Goal: Task Accomplishment & Management: Manage account settings

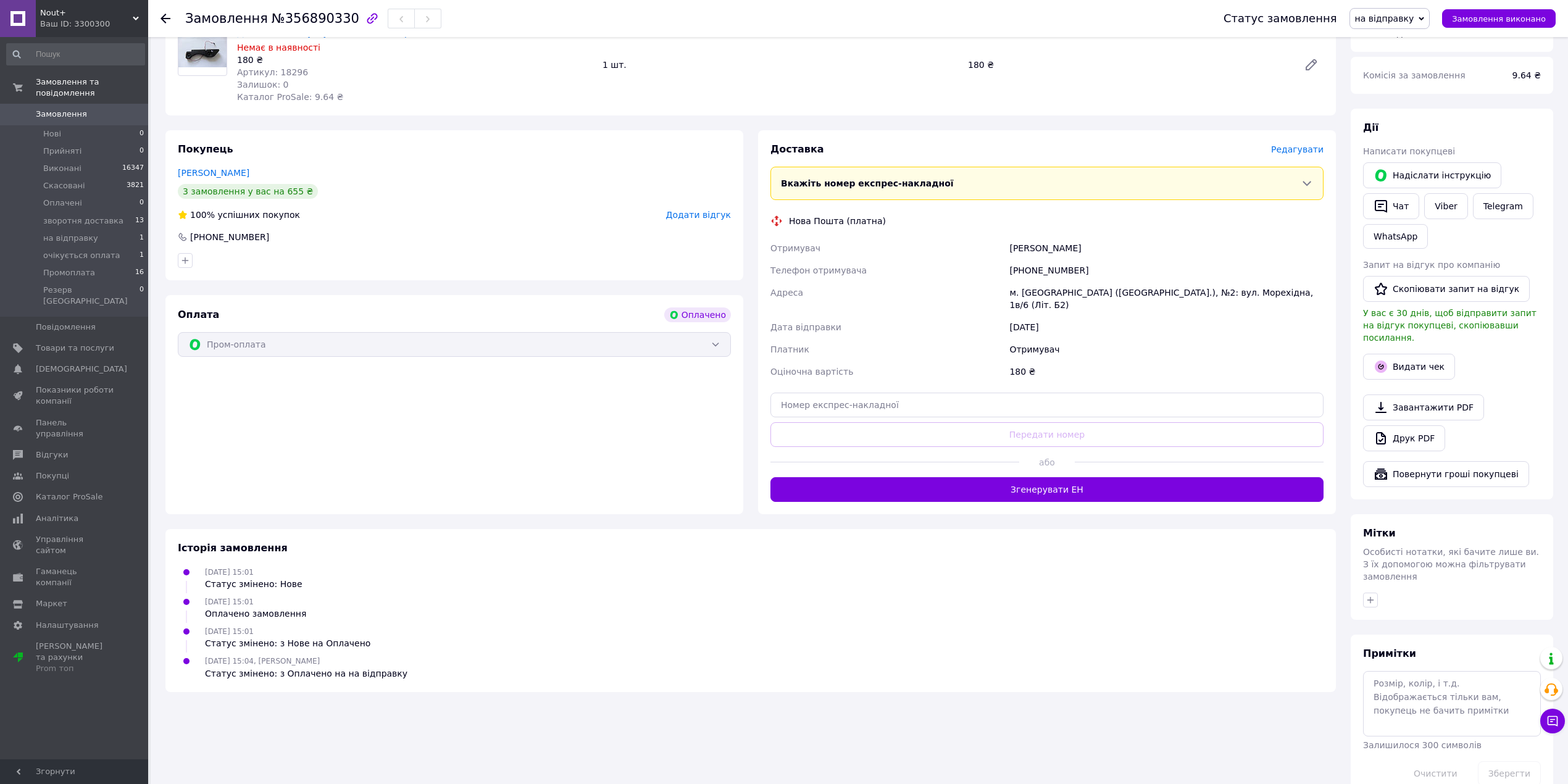
scroll to position [161, 0]
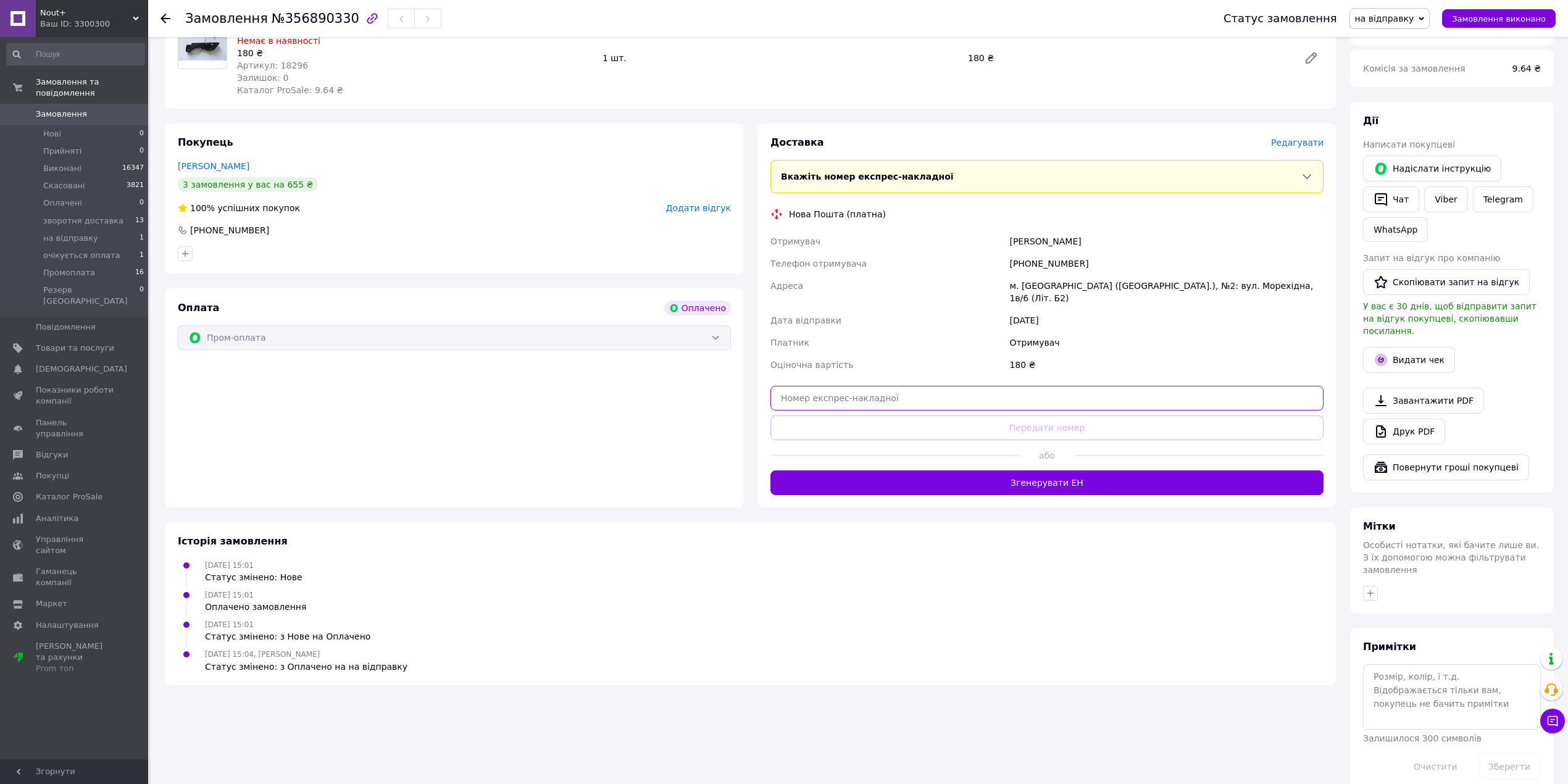
click at [1057, 393] on input "text" at bounding box center [1047, 398] width 553 height 24
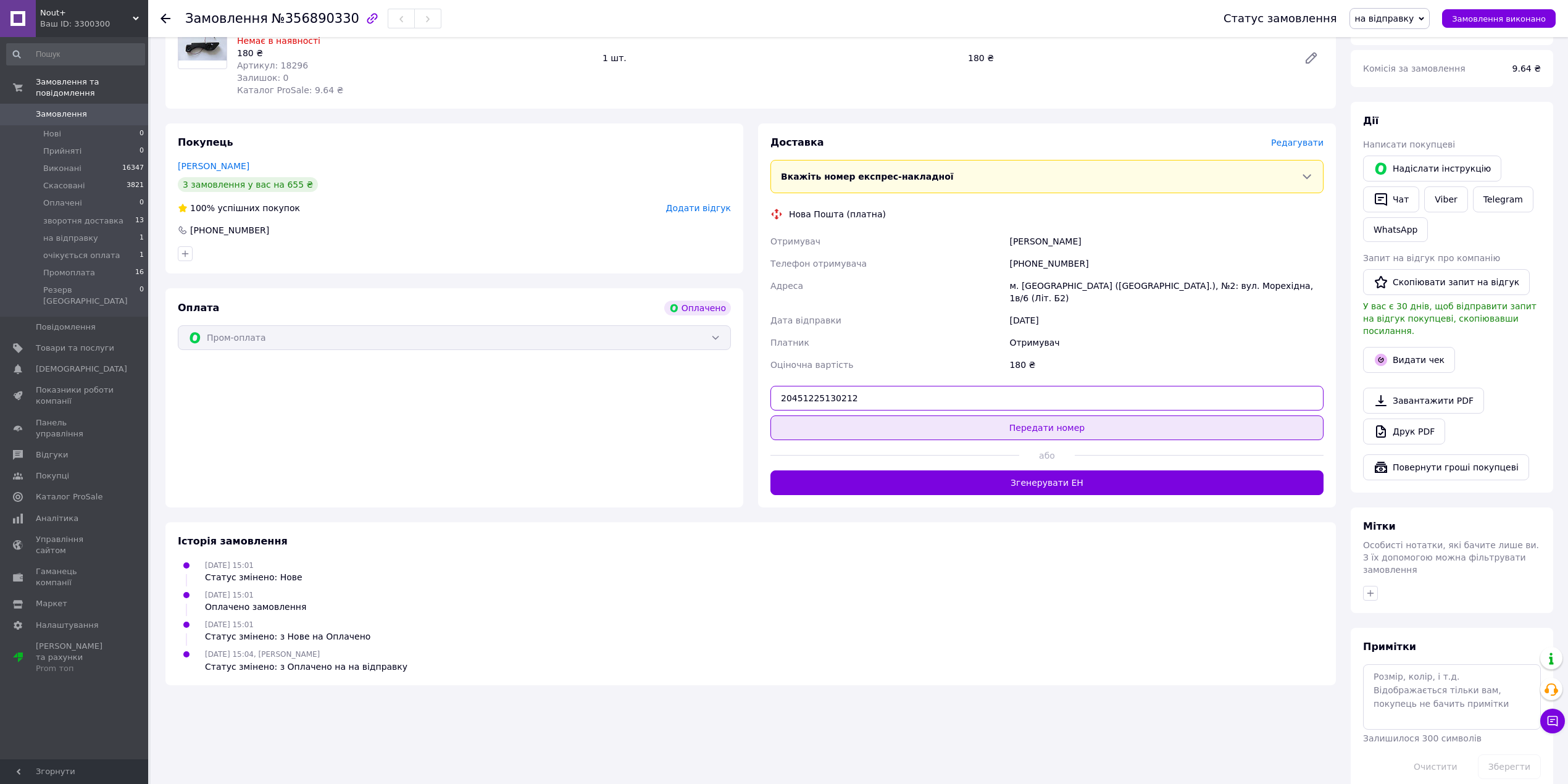
type input "20451225130212"
click at [1050, 416] on button "Передати номер" at bounding box center [1047, 428] width 553 height 24
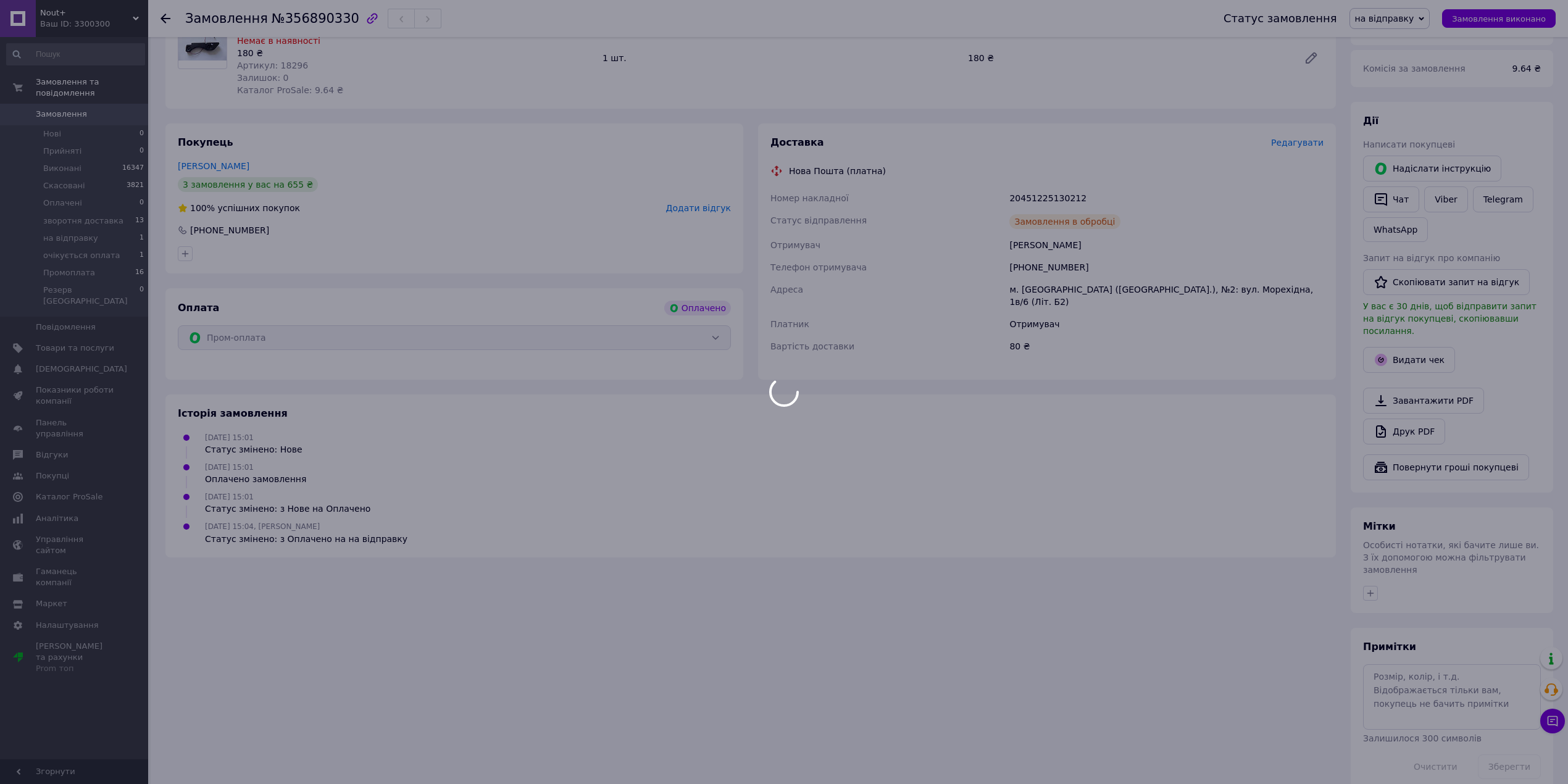
click at [1034, 196] on body "Nout+ Ваш ID: 3300300 Сайт Nout+ Кабінет покупця Перевірити стан системи Сторін…" at bounding box center [784, 322] width 1568 height 968
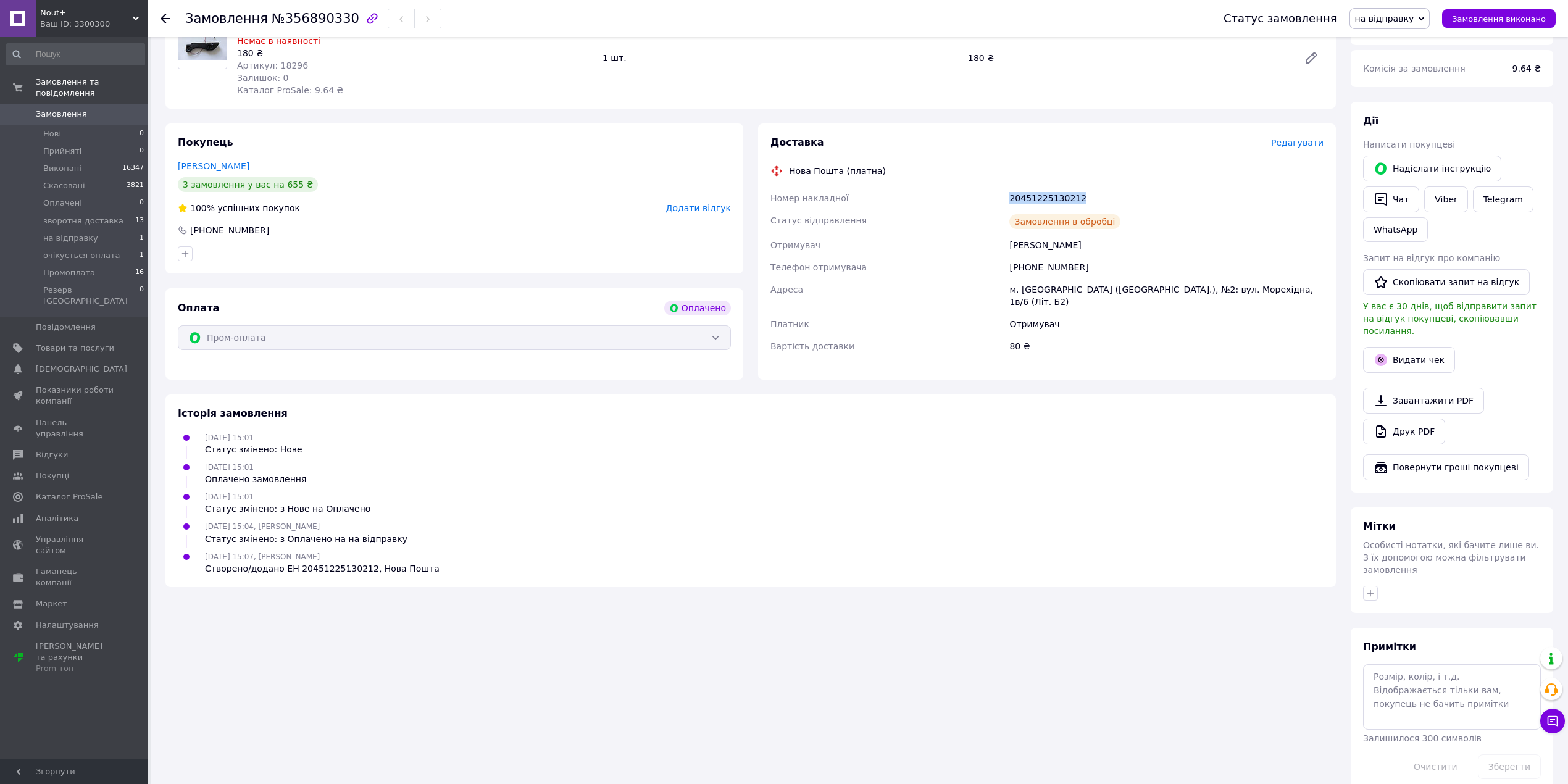
click at [1034, 196] on div "20451225130212" at bounding box center [1167, 199] width 319 height 23
copy div "20451225130212"
click at [1383, 196] on icon "button" at bounding box center [1381, 200] width 15 height 15
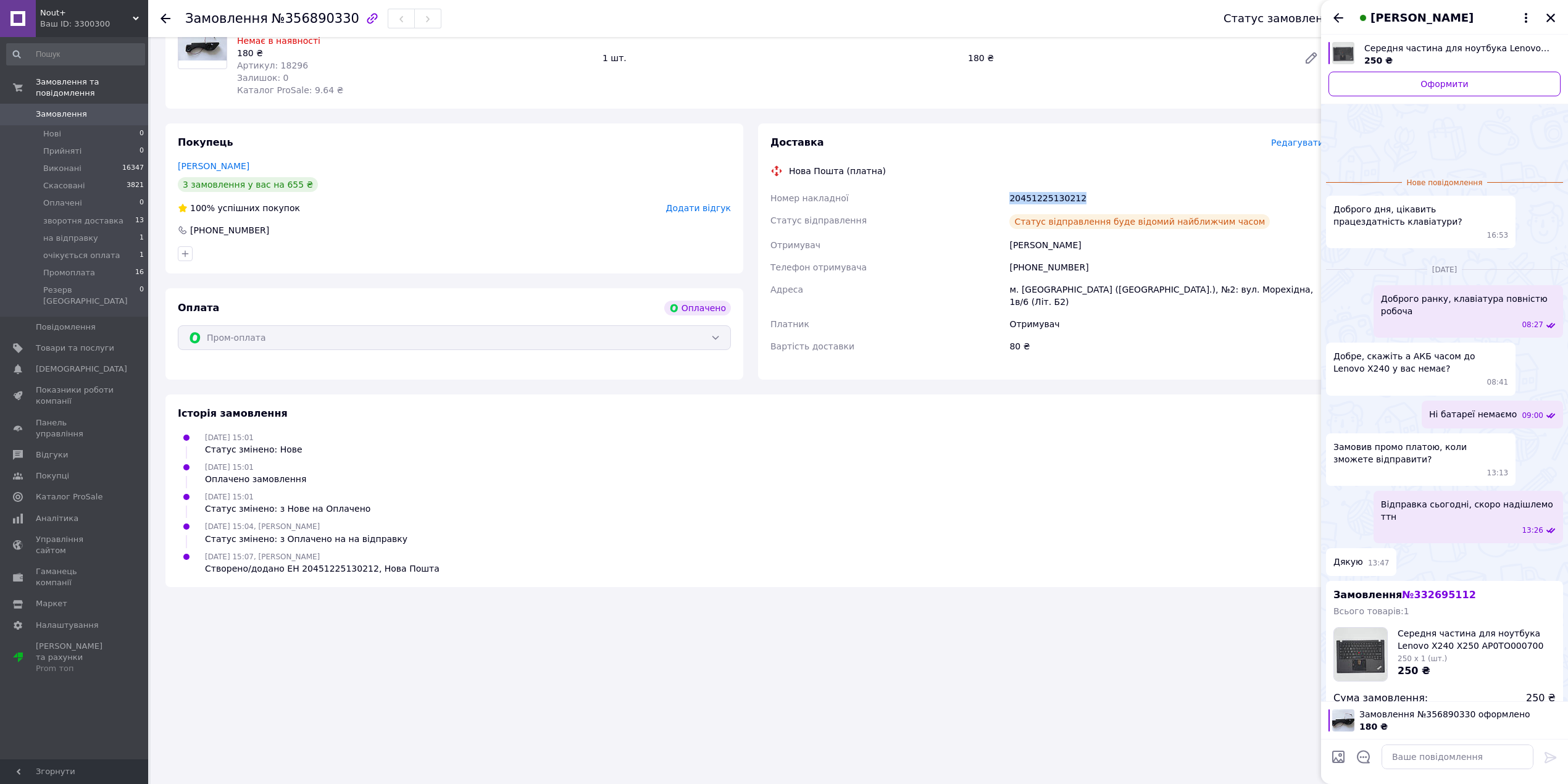
scroll to position [72, 0]
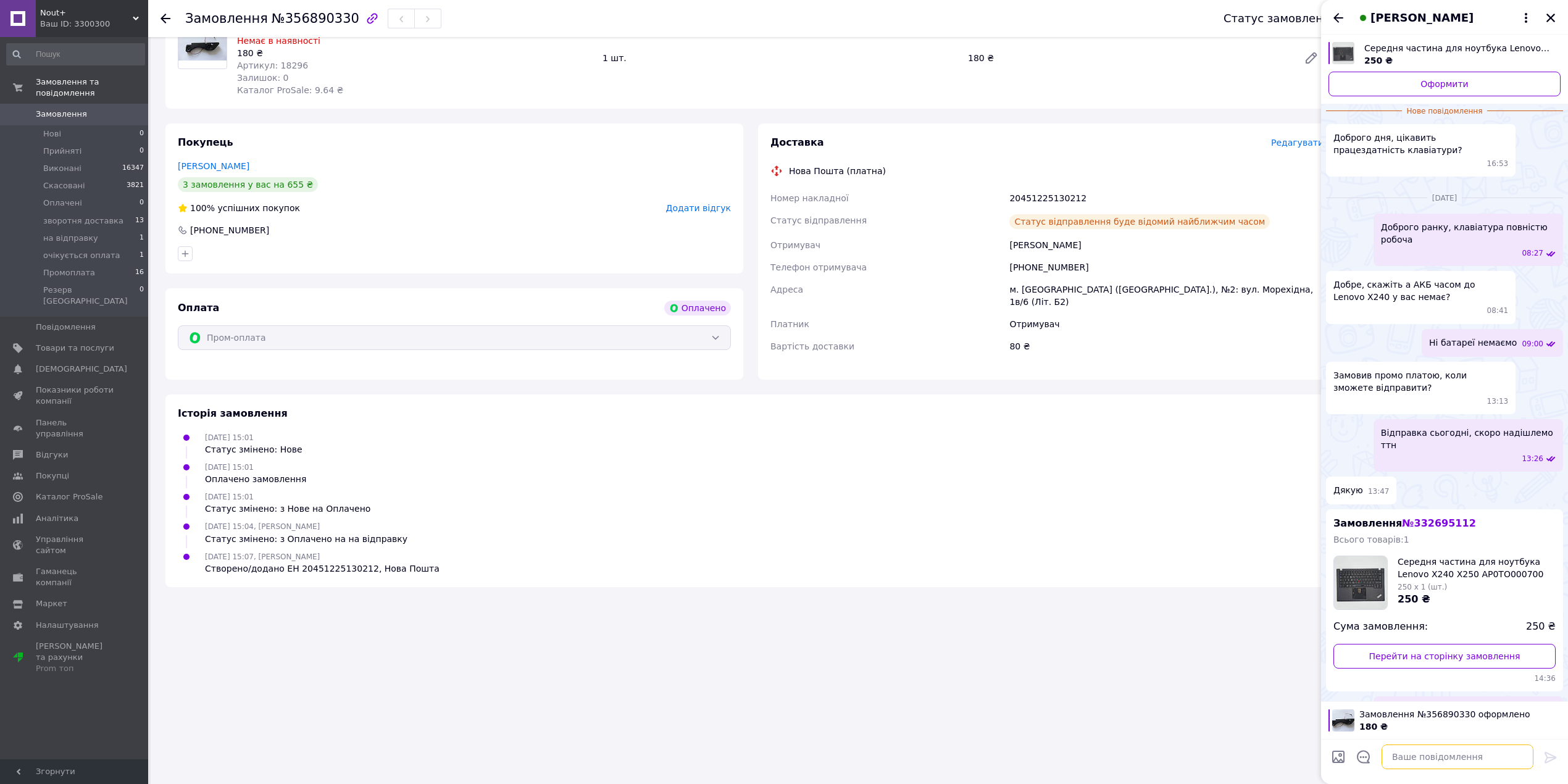
click at [1463, 757] on textarea at bounding box center [1457, 757] width 152 height 24
paste textarea "Ваше замовлення опрацьоване та буде відправлено сьогодні, номер ттн для відстеж…"
type textarea "Ваше замовлення опрацьоване та буде відправлено сьогодні, номер ттн для відстеж…"
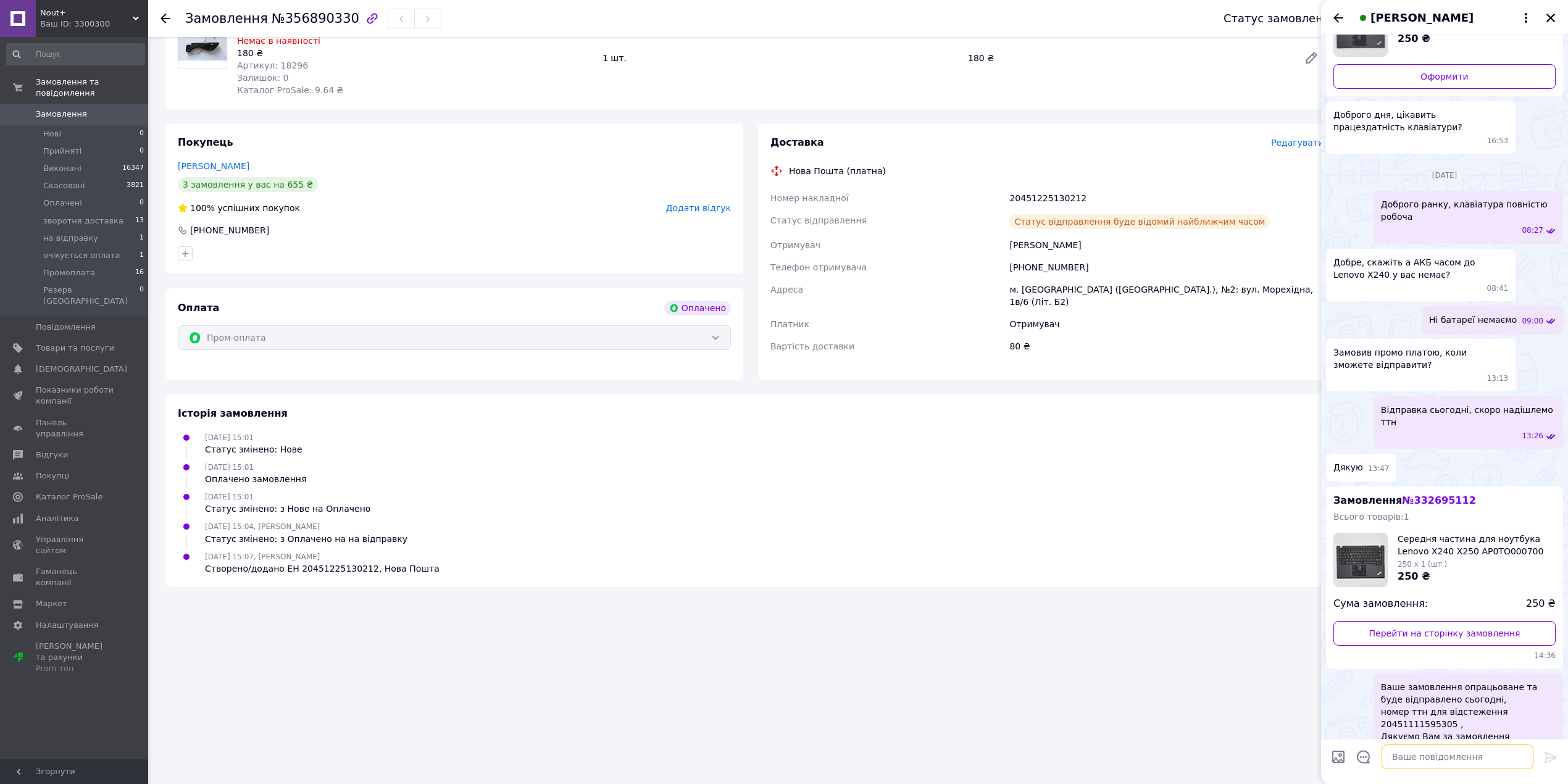
scroll to position [18, 0]
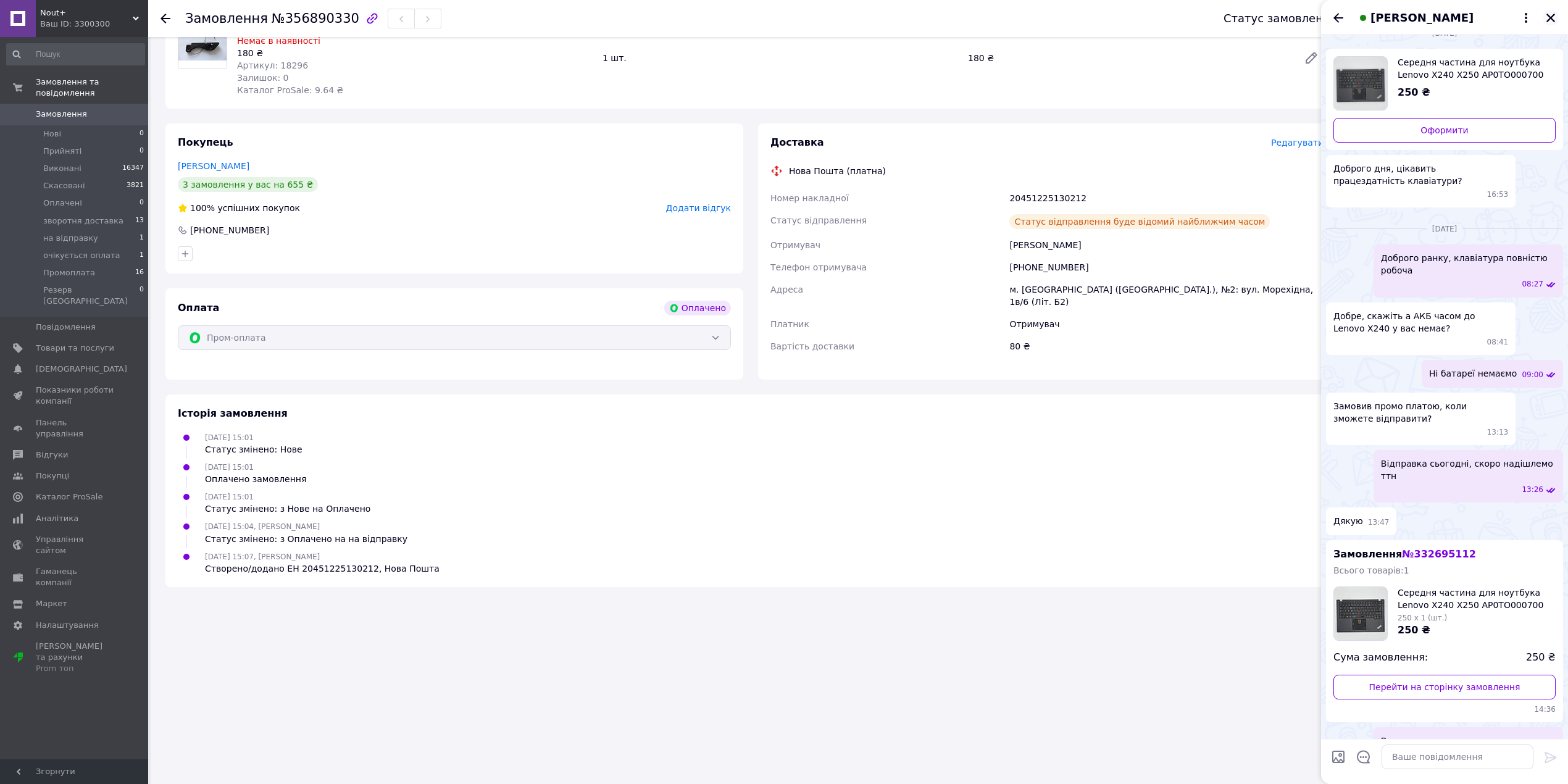
click at [1550, 17] on icon "Закрити" at bounding box center [1550, 17] width 8 height 8
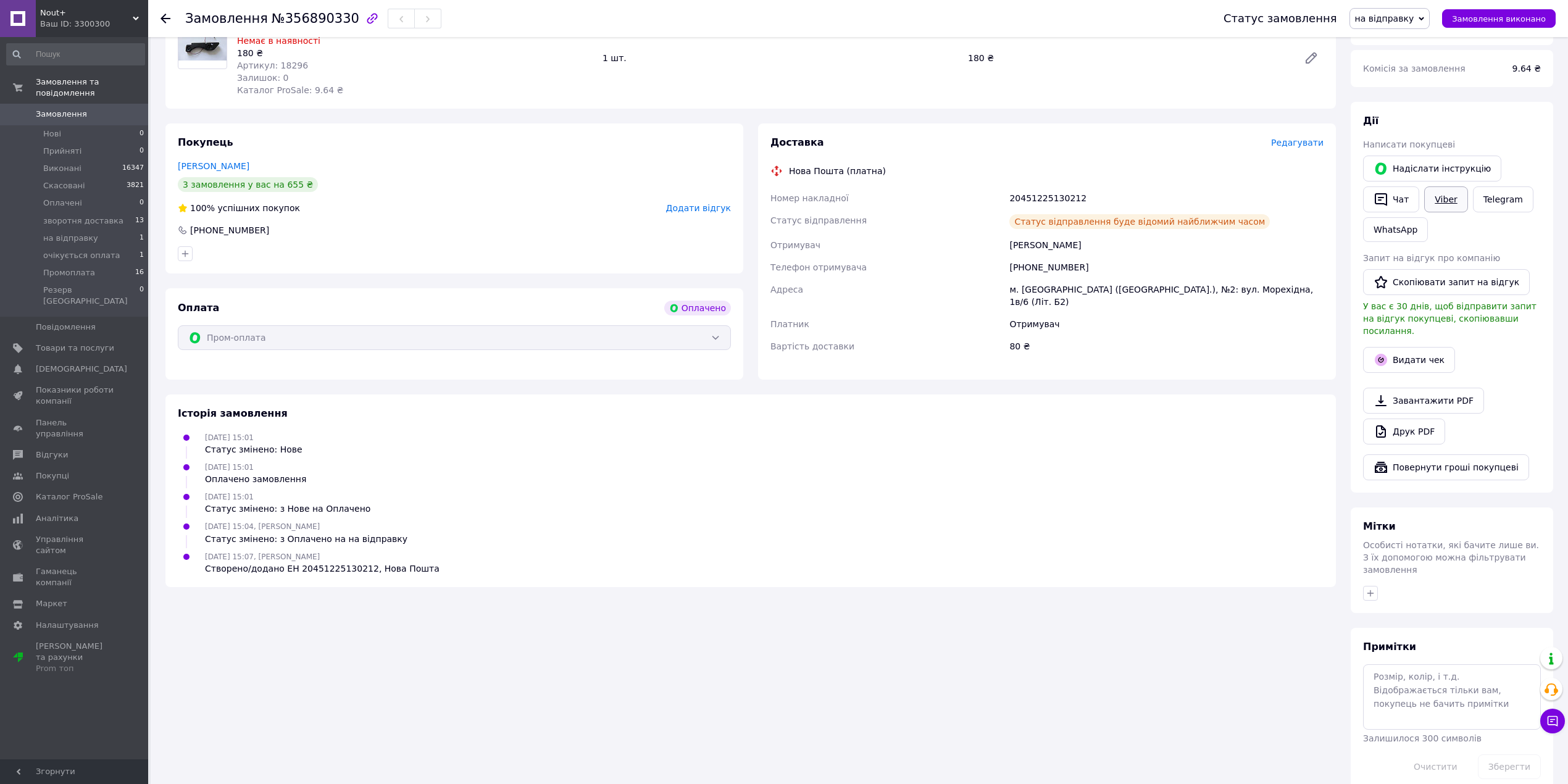
click at [1445, 199] on link "Viber" at bounding box center [1446, 200] width 43 height 26
click at [1407, 23] on span "на відправку" at bounding box center [1384, 18] width 59 height 9
click at [1411, 124] on li "Промоплата" at bounding box center [1414, 122] width 128 height 19
click at [159, 21] on div "Замовлення №356890330 Статус замовлення Промоплата Прийнято Виконано Скасовано …" at bounding box center [858, 18] width 1420 height 37
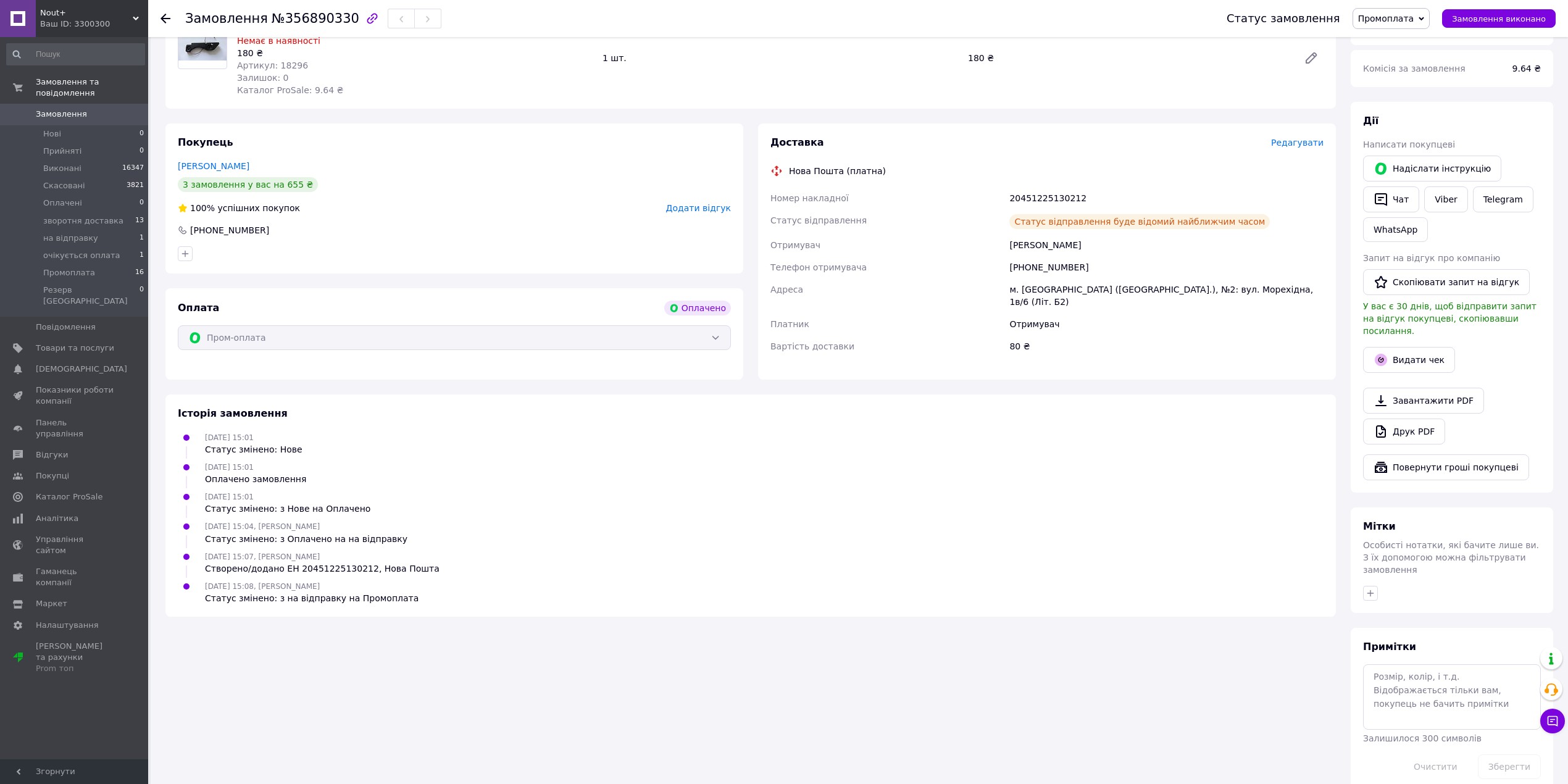
click at [166, 17] on use at bounding box center [165, 18] width 9 height 9
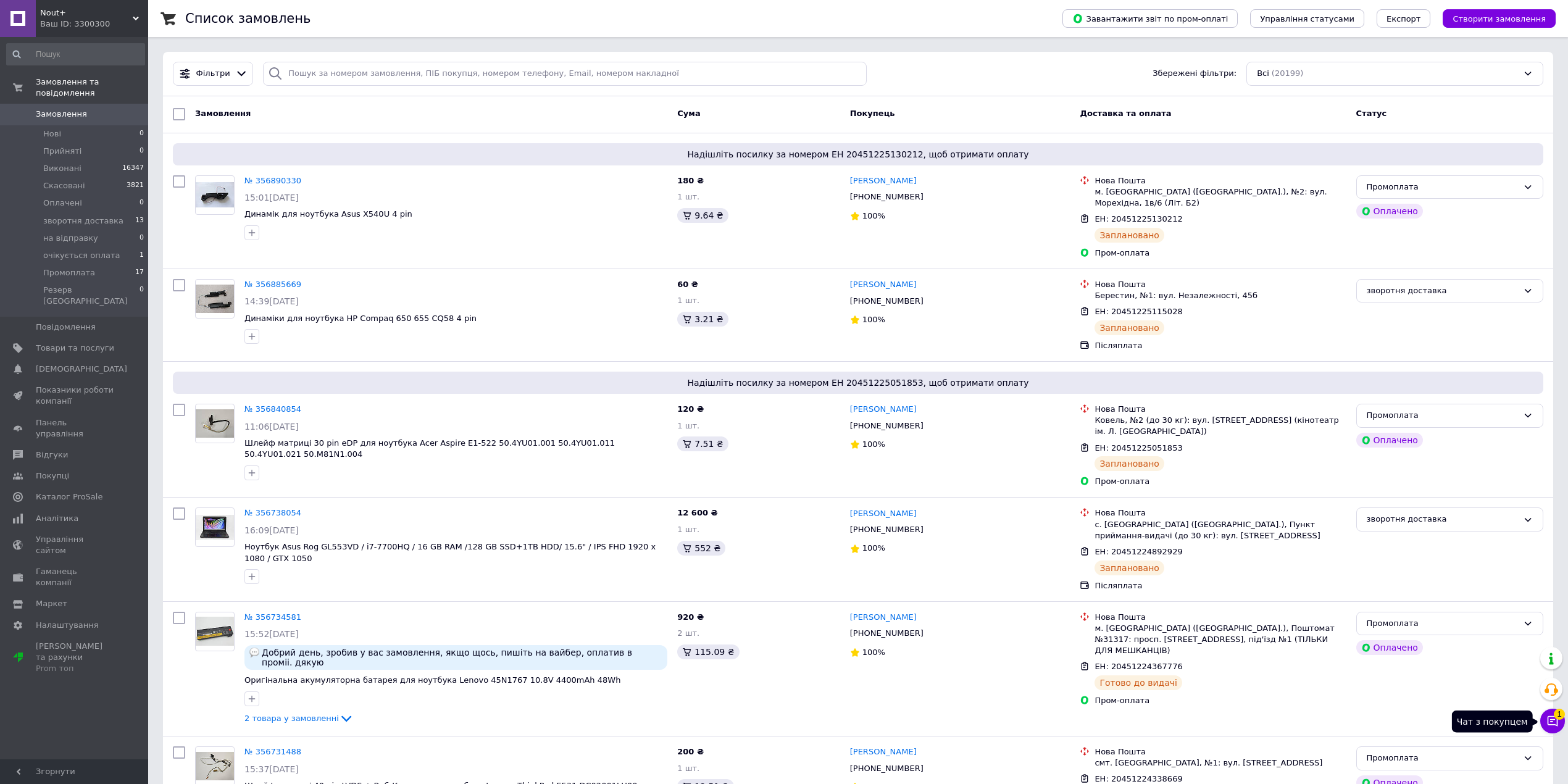
click at [1557, 724] on icon at bounding box center [1552, 721] width 12 height 12
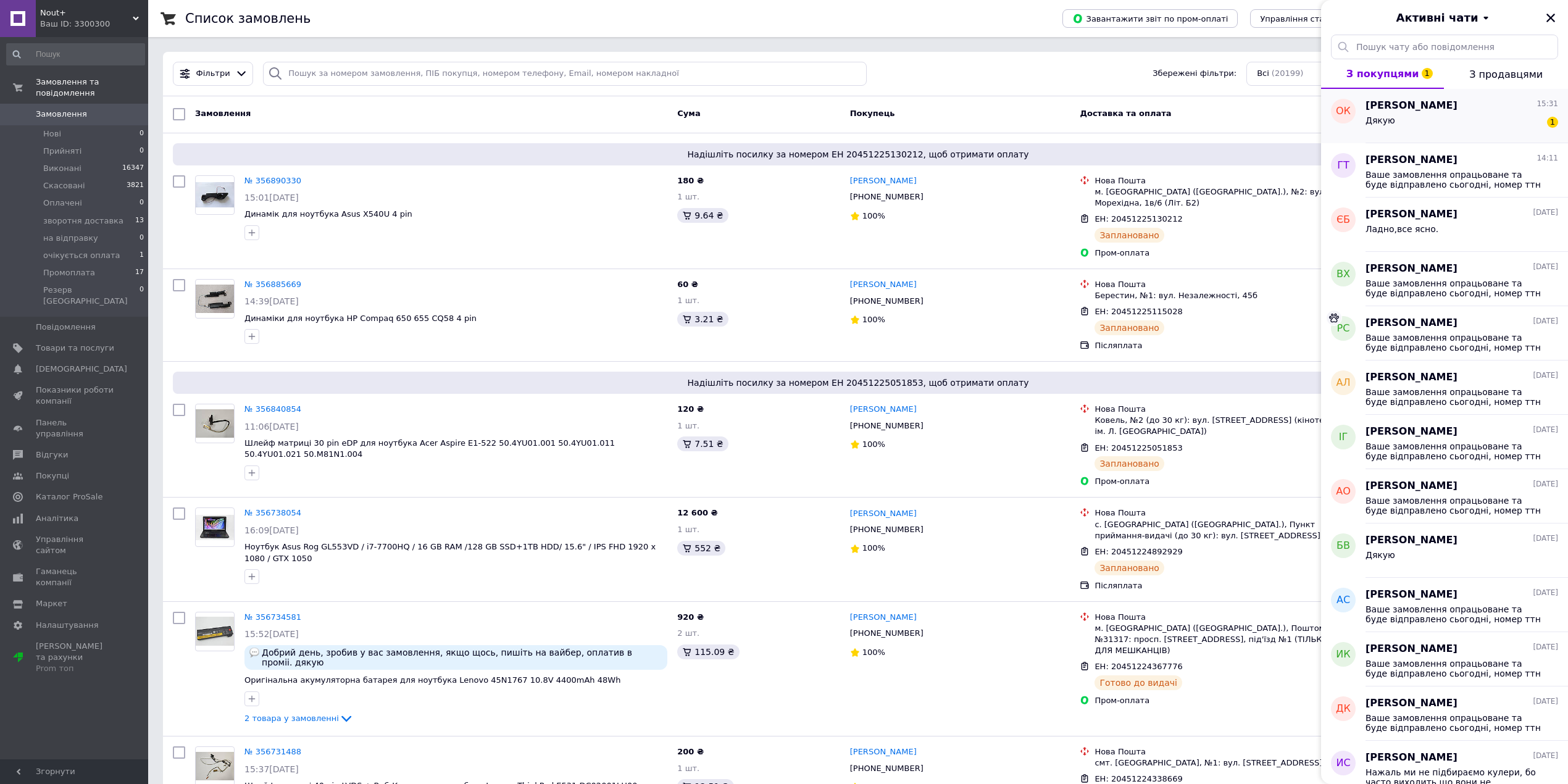
click at [1417, 119] on div "Дякую 1" at bounding box center [1462, 122] width 192 height 20
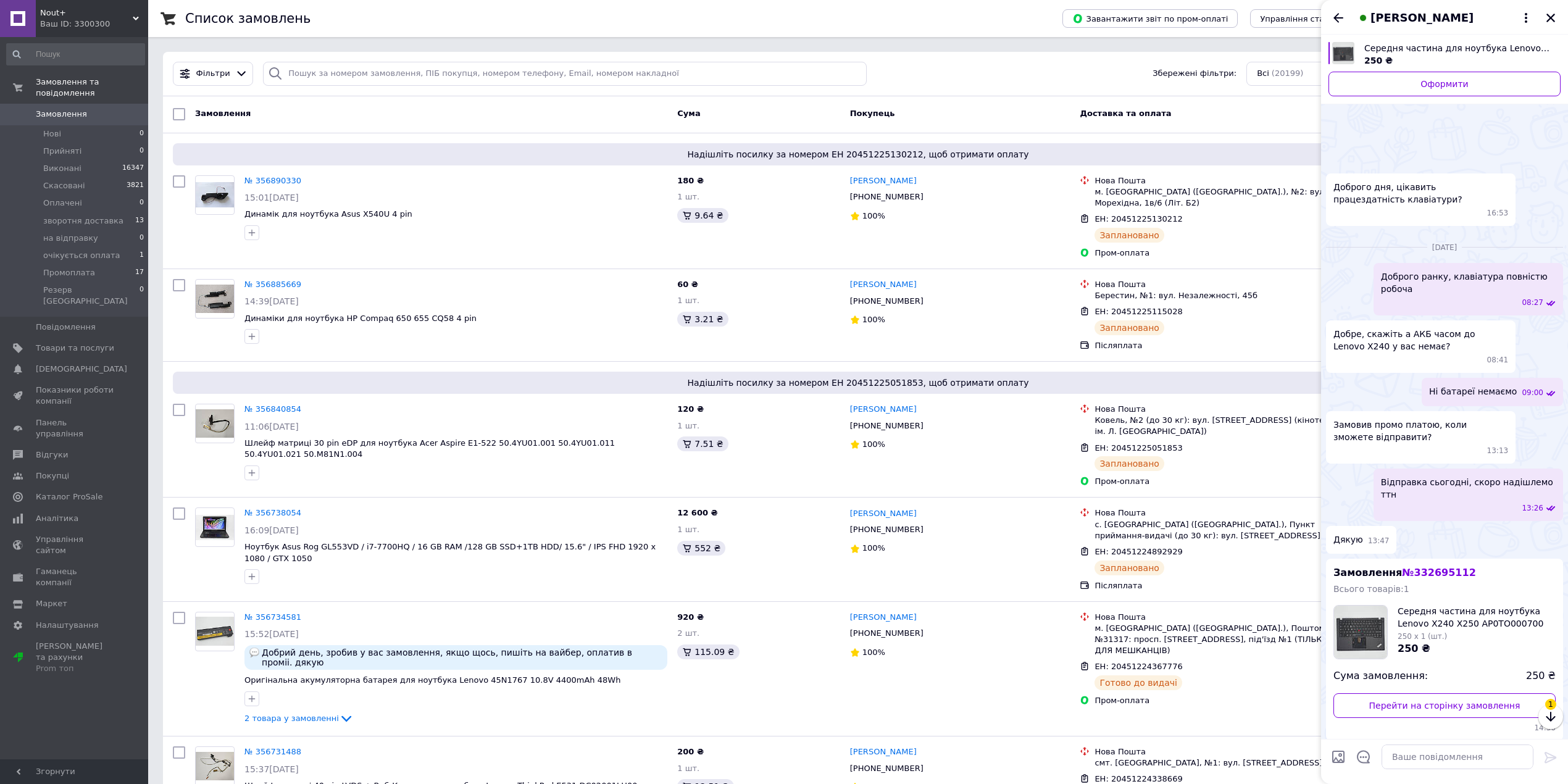
scroll to position [457, 0]
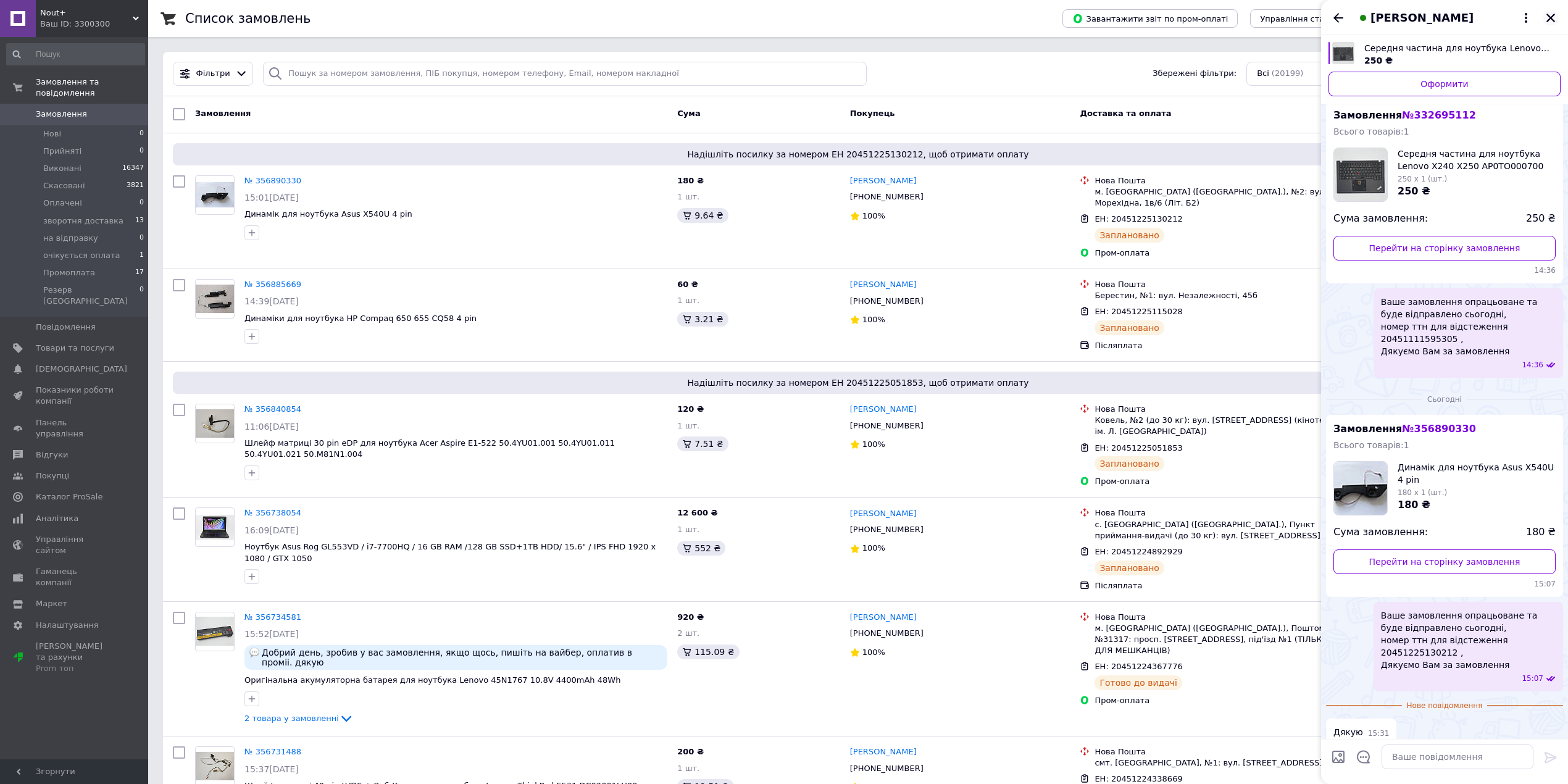
click at [1546, 15] on icon "Закрити" at bounding box center [1551, 18] width 11 height 11
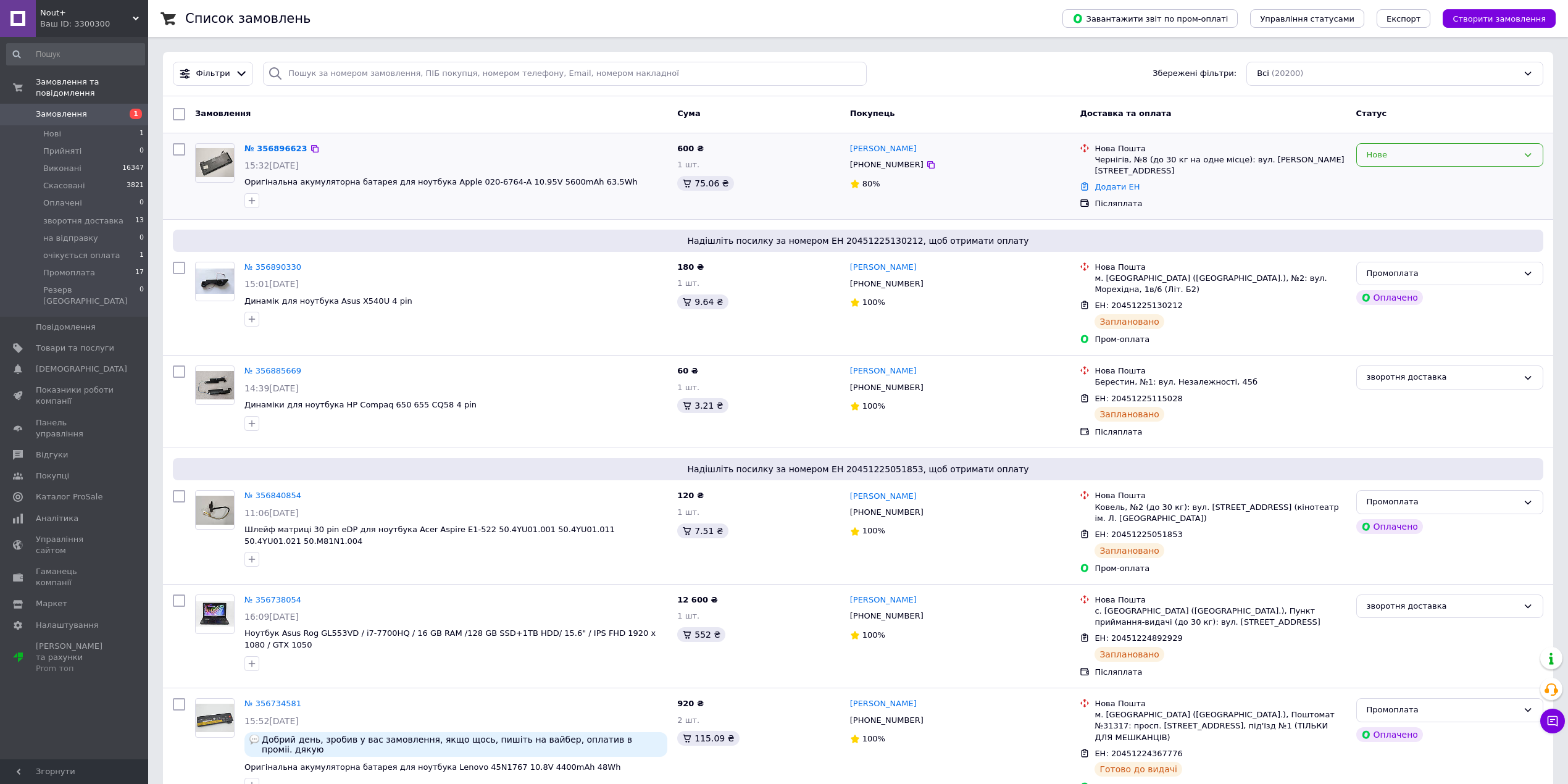
click at [1401, 155] on div "Нове" at bounding box center [1443, 155] width 152 height 13
click at [1396, 182] on li "Прийнято" at bounding box center [1449, 181] width 186 height 23
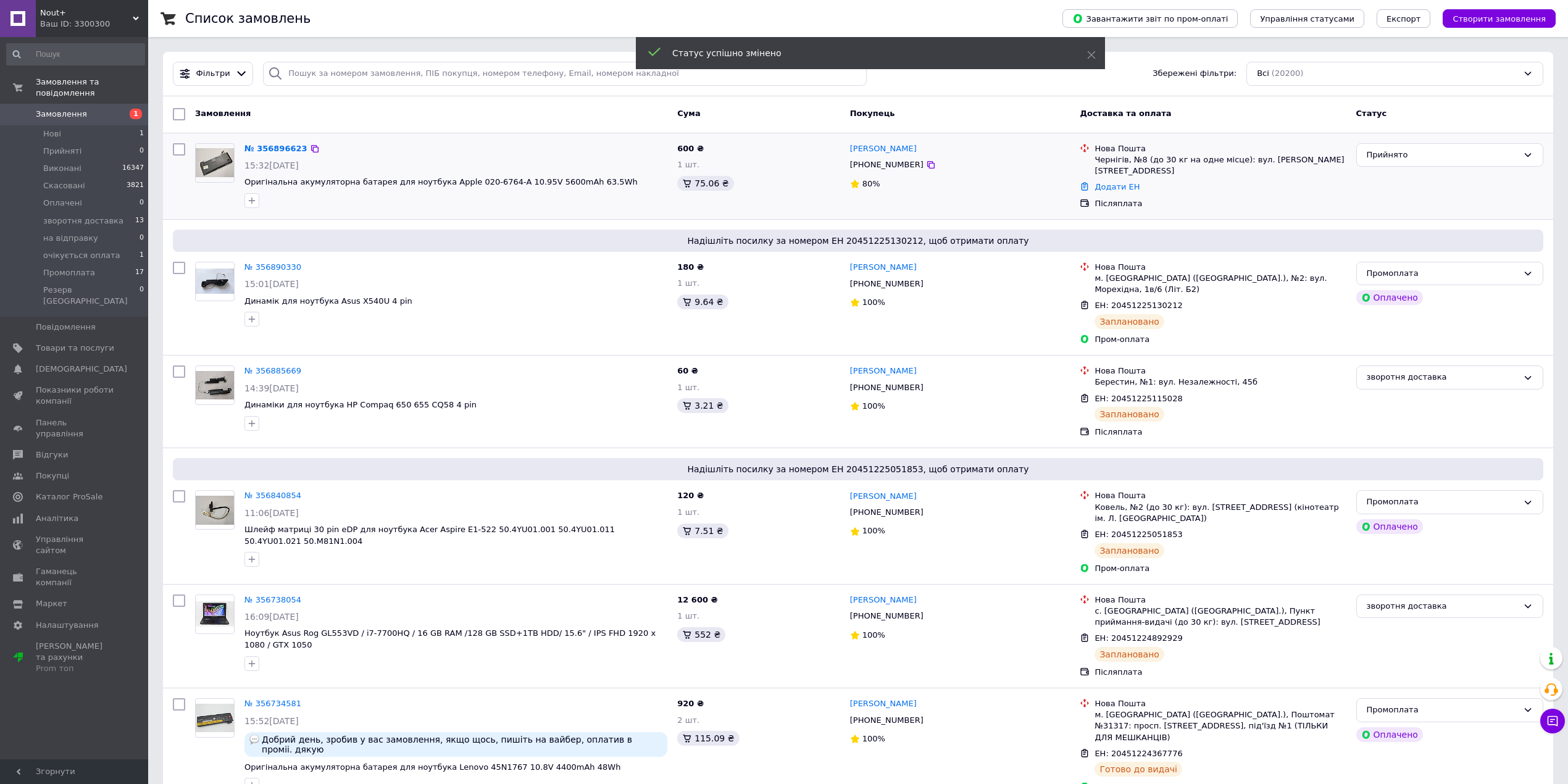
click at [278, 151] on link "№ 356896623" at bounding box center [275, 149] width 63 height 9
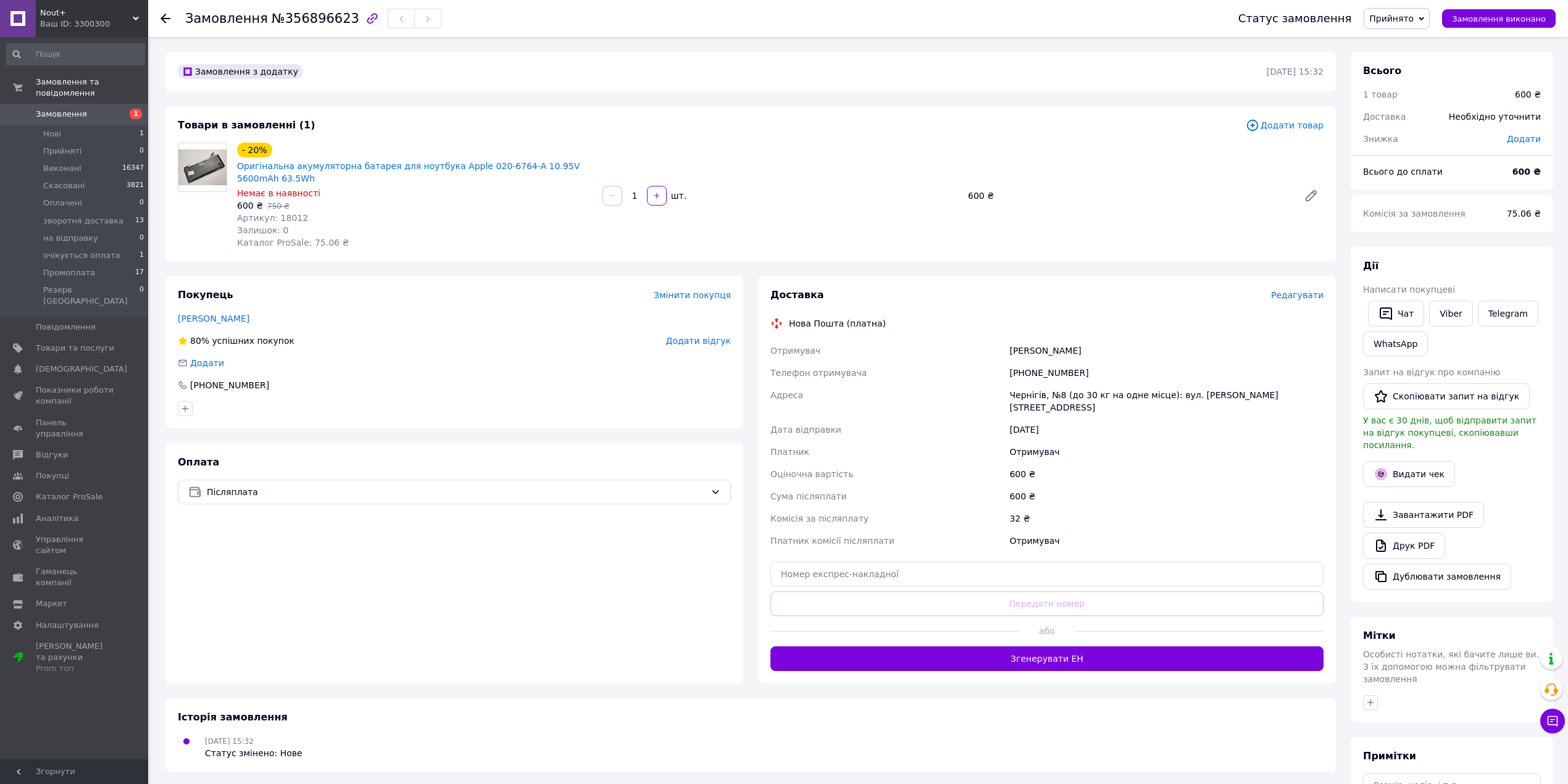
click at [1023, 371] on div "[PHONE_NUMBER]" at bounding box center [1167, 373] width 319 height 23
copy div "380936316427"
click at [1443, 314] on link "Viber" at bounding box center [1451, 314] width 43 height 26
click at [436, 167] on link "Оригінальна акумуляторна батарея для ноутбука Apple 020-6764-A 10.95V 5600mAh 6…" at bounding box center [409, 172] width 343 height 23
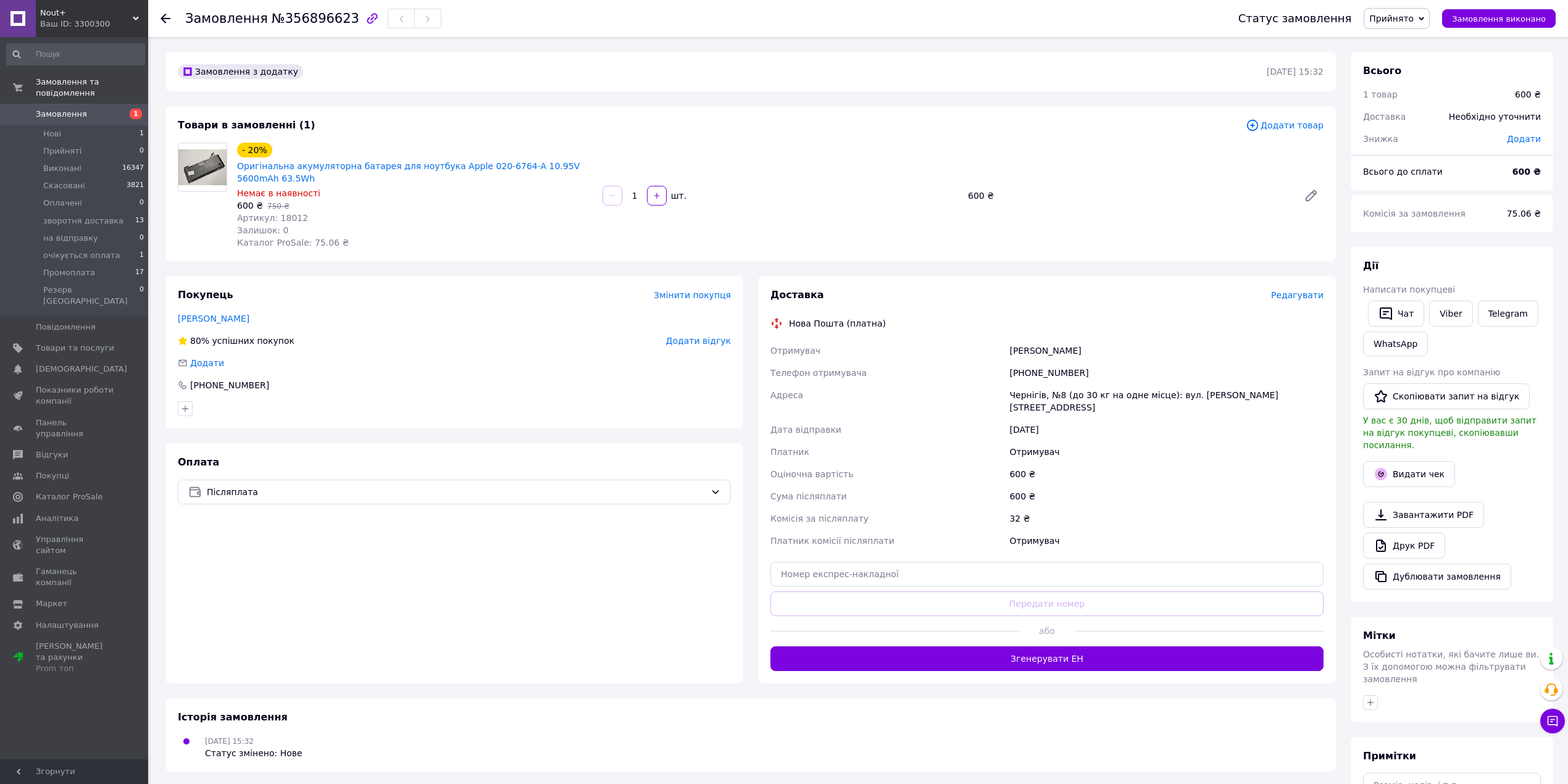
click at [170, 23] on icon at bounding box center [165, 18] width 9 height 9
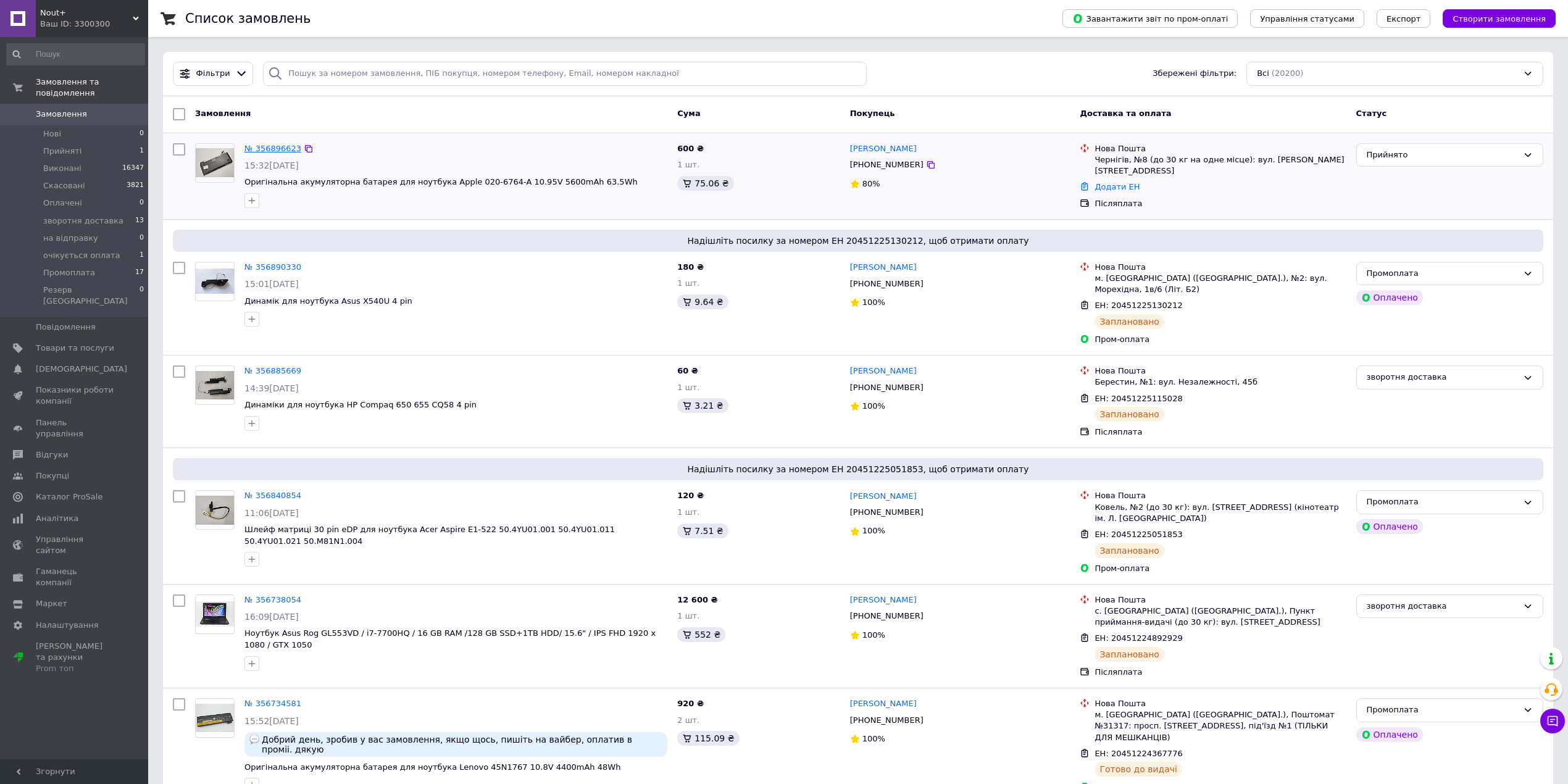
click at [275, 149] on link "№ 356896623" at bounding box center [272, 149] width 57 height 9
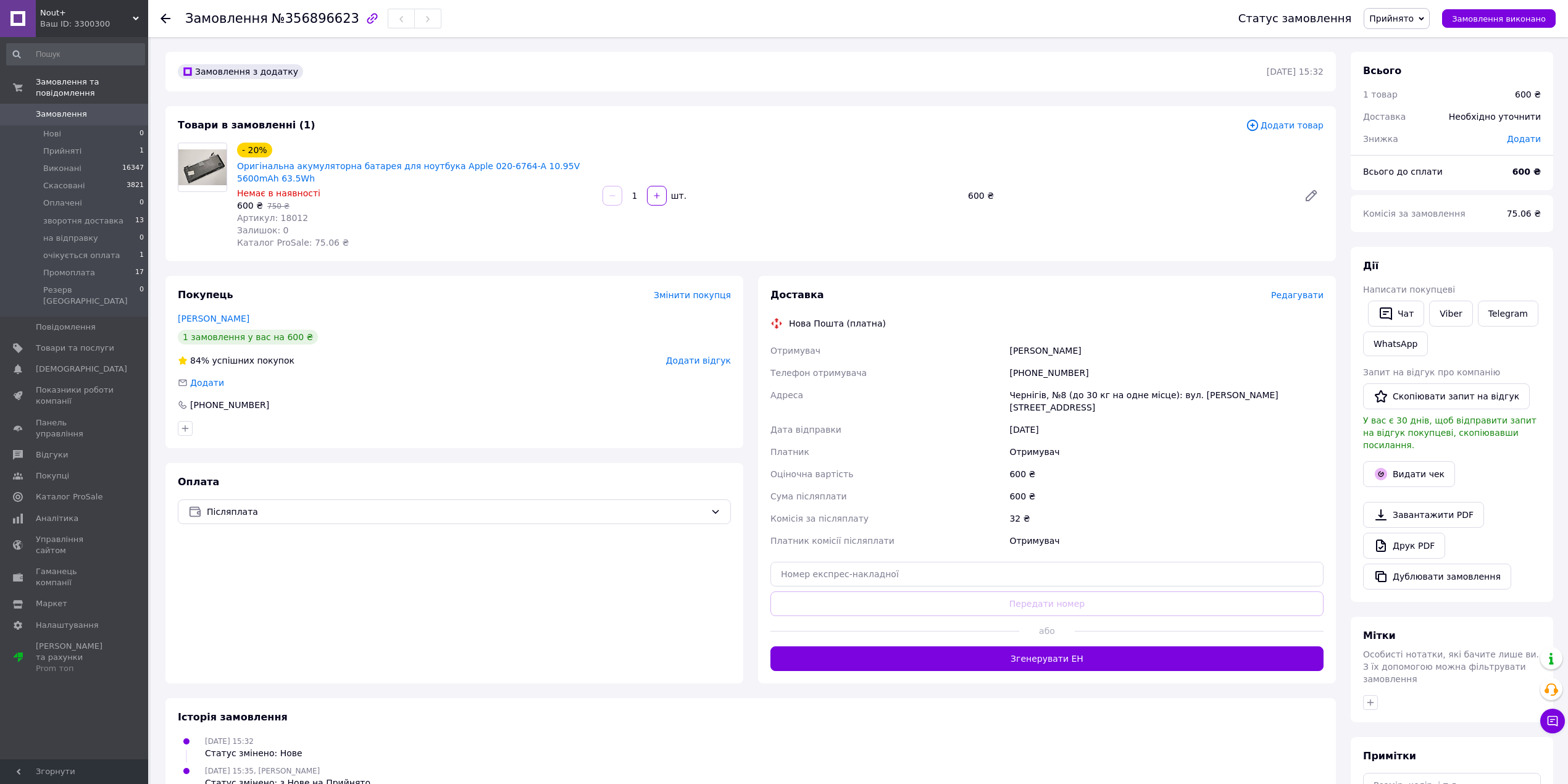
click at [1413, 20] on span "Прийнято" at bounding box center [1391, 18] width 44 height 9
click at [1431, 117] on li "на відправку" at bounding box center [1429, 118] width 128 height 19
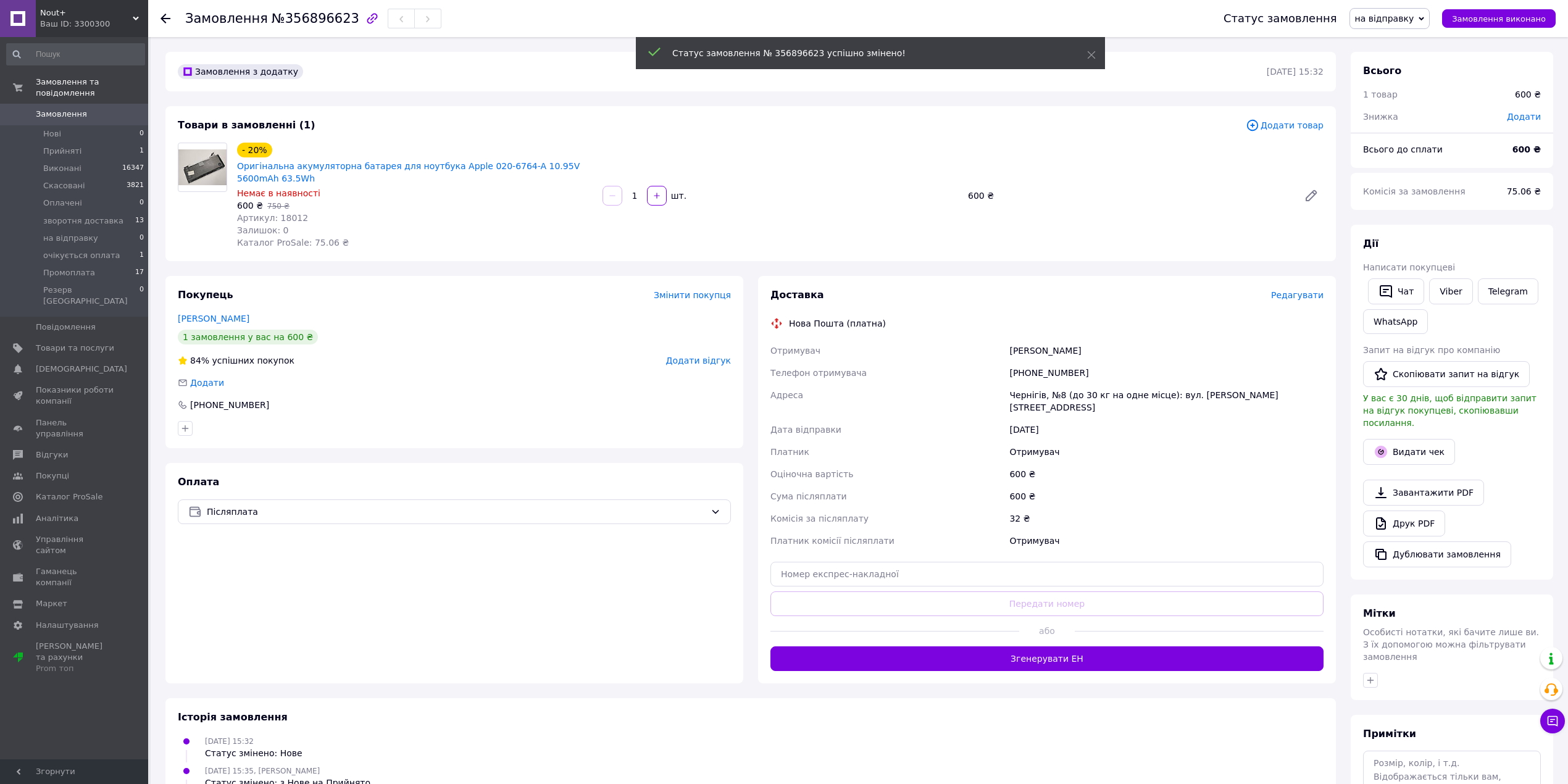
click at [87, 108] on span "Замовлення" at bounding box center [74, 114] width 78 height 11
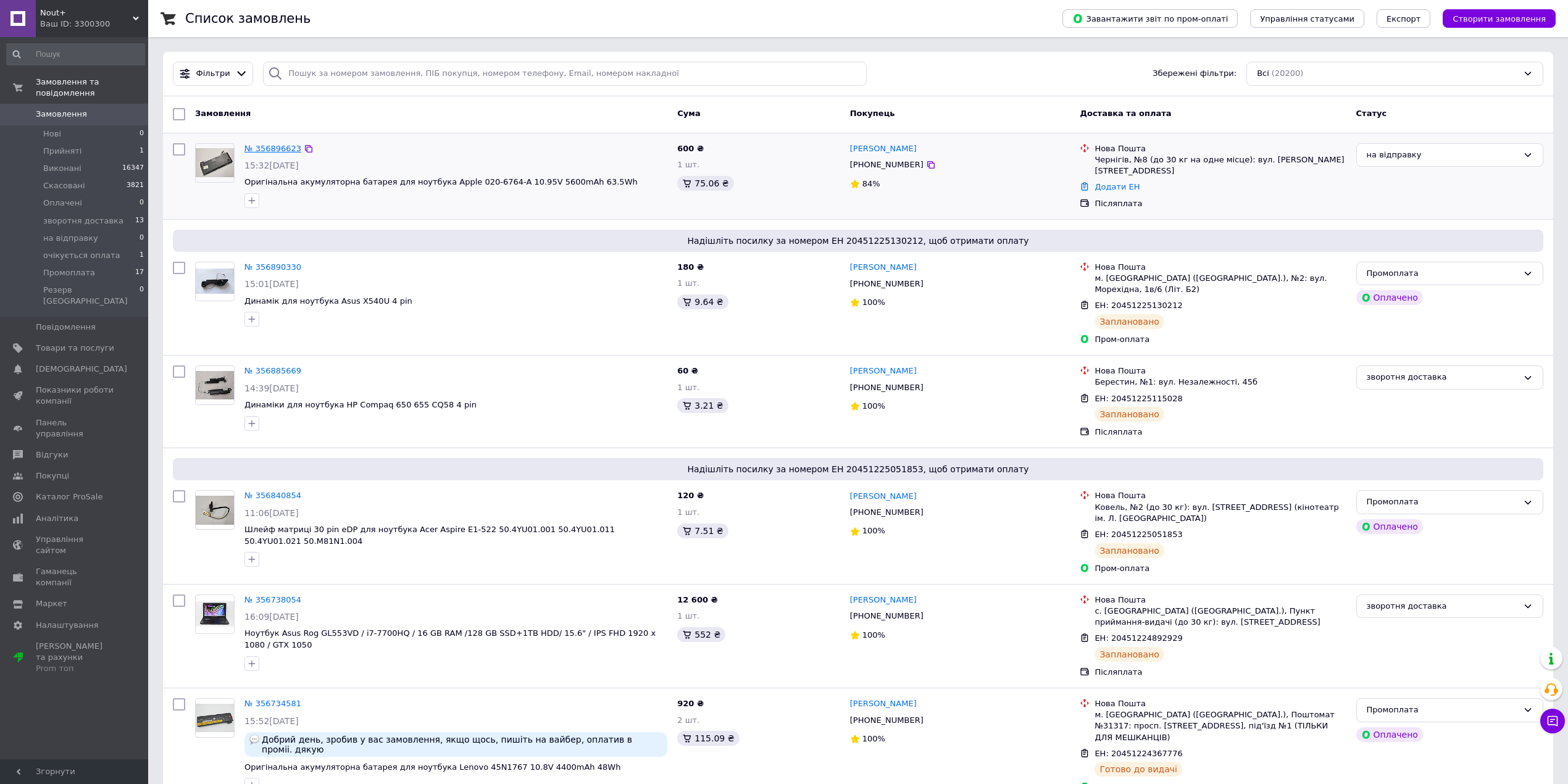
click at [268, 146] on link "№ 356896623" at bounding box center [272, 149] width 57 height 9
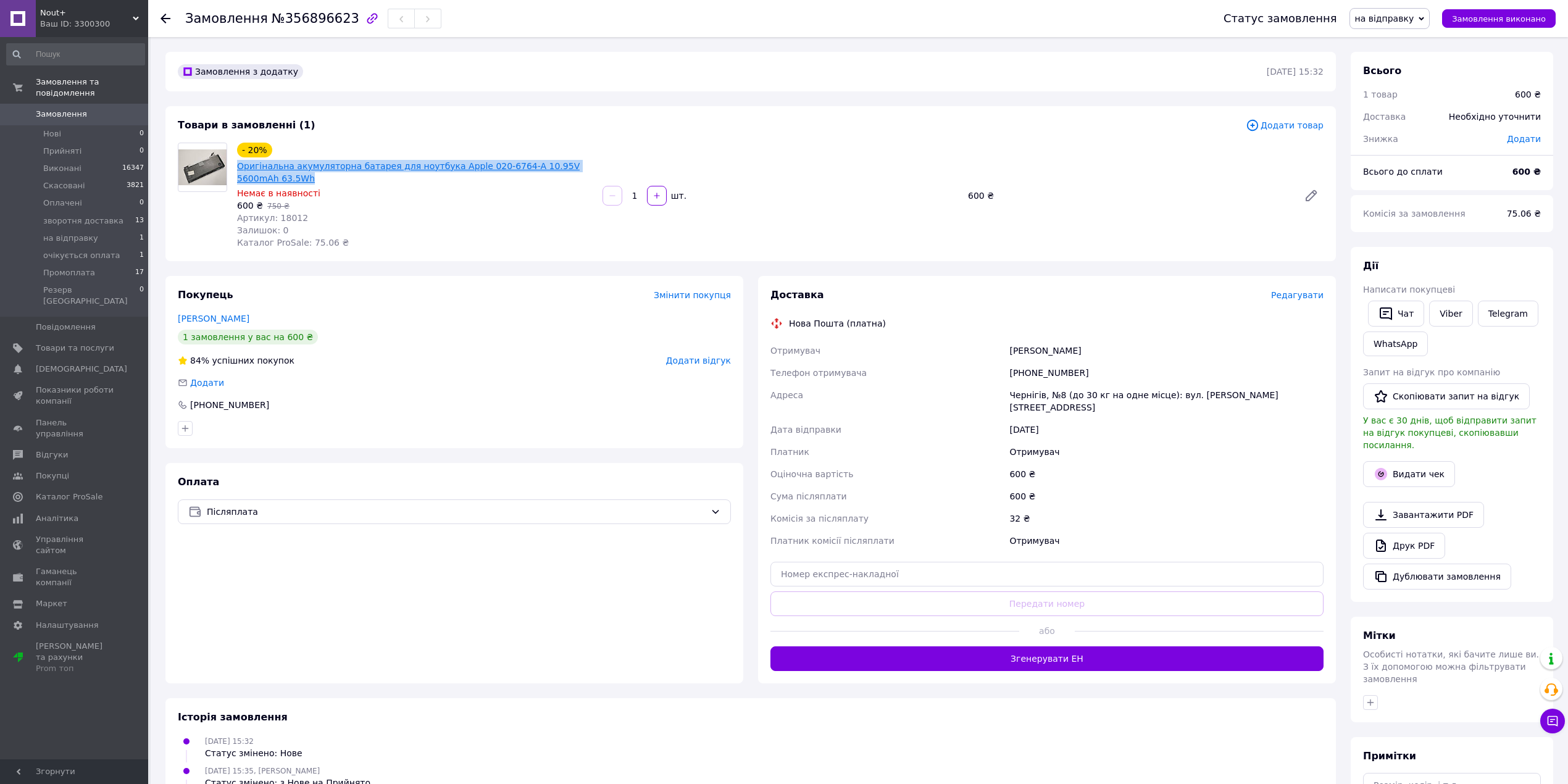
drag, startPoint x: 274, startPoint y: 179, endPoint x: 238, endPoint y: 171, distance: 36.9
click at [238, 171] on span "Оригінальна акумуляторна батарея для ноутбука Apple 020-6764-A 10.95V 5600mAh 6…" at bounding box center [415, 172] width 355 height 24
copy link "Оригінальна акумуляторна батарея для ноутбука Apple 020-6764-A 10.95V 5600mAh 6…"
click at [1047, 370] on div "[PHONE_NUMBER]" at bounding box center [1167, 373] width 319 height 23
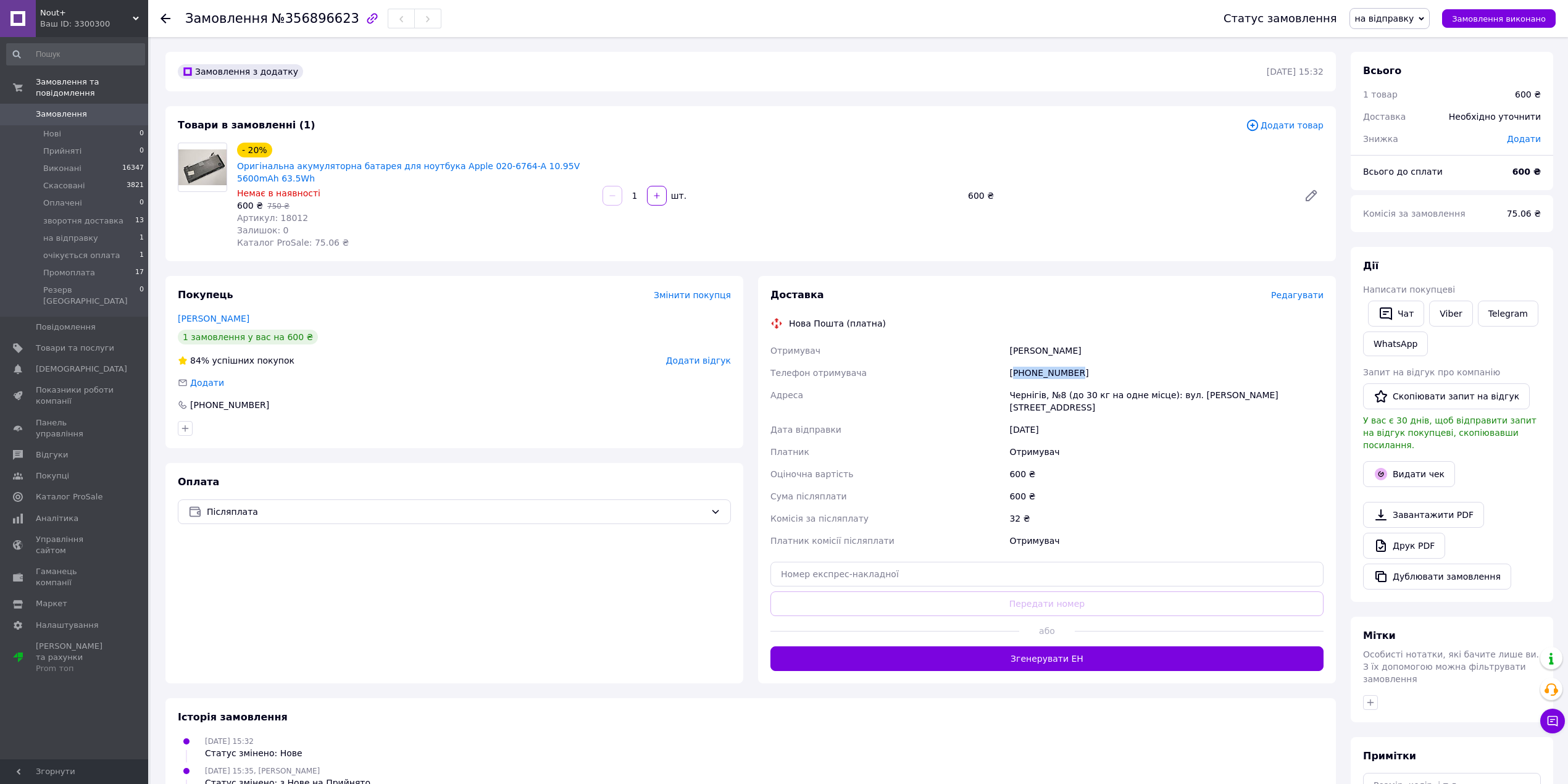
copy div "380936316427"
click at [1014, 349] on div "Батюк Максим" at bounding box center [1167, 351] width 319 height 23
copy div "Батюк"
click at [944, 562] on input "text" at bounding box center [1047, 574] width 553 height 24
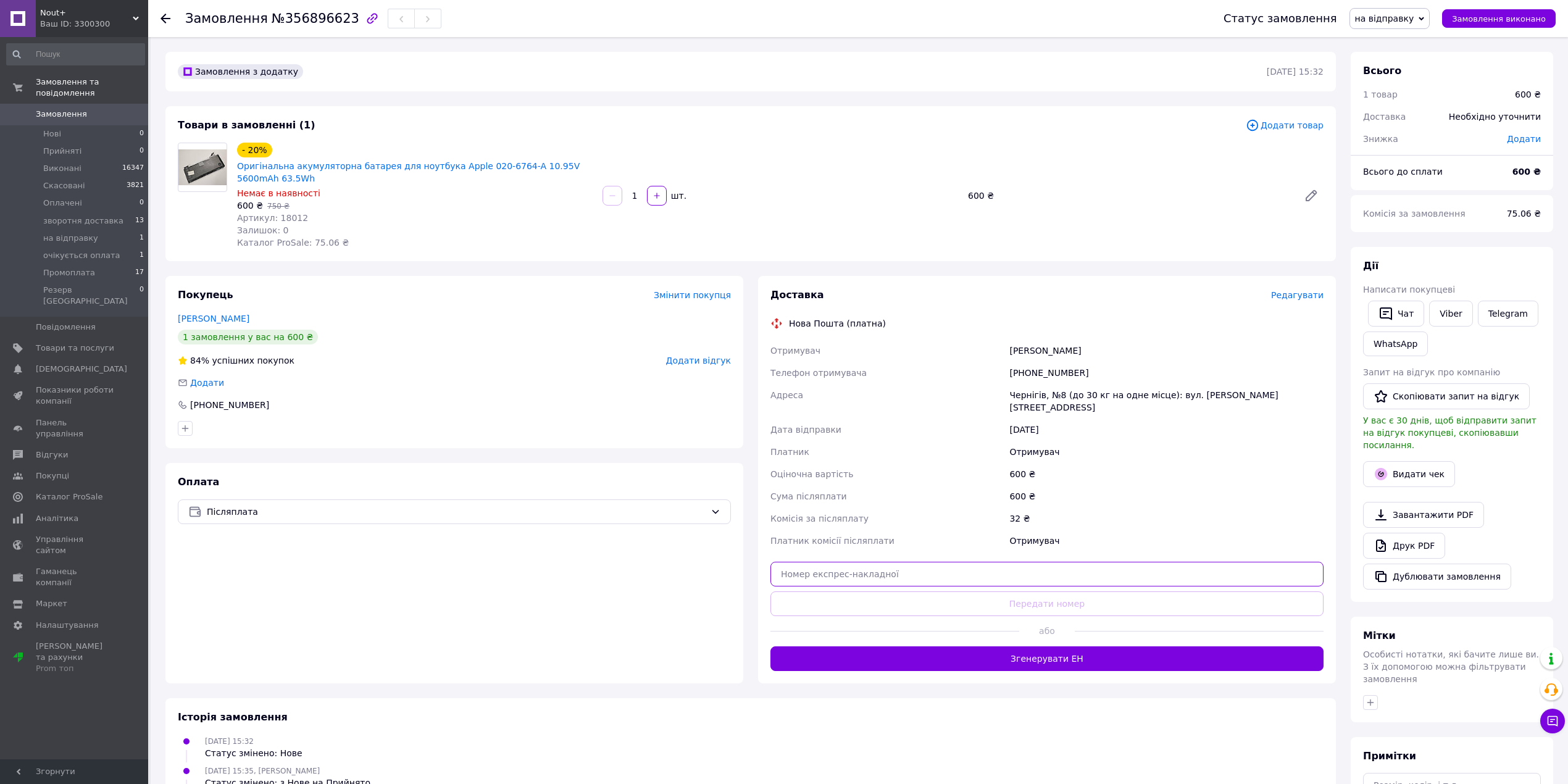
paste input "20451225191142"
type input "20451225191142"
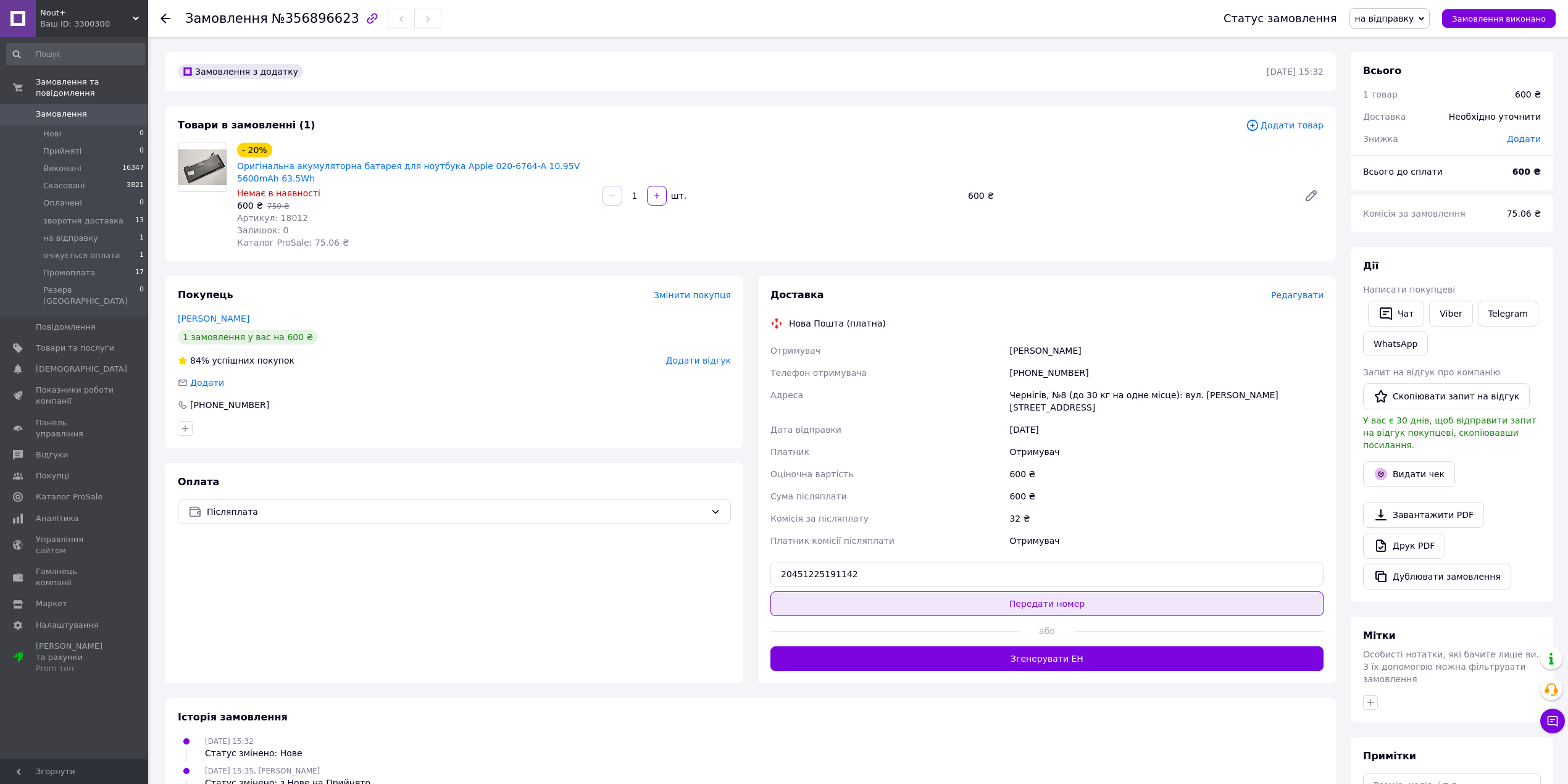
click at [991, 592] on button "Передати номер" at bounding box center [1047, 604] width 553 height 24
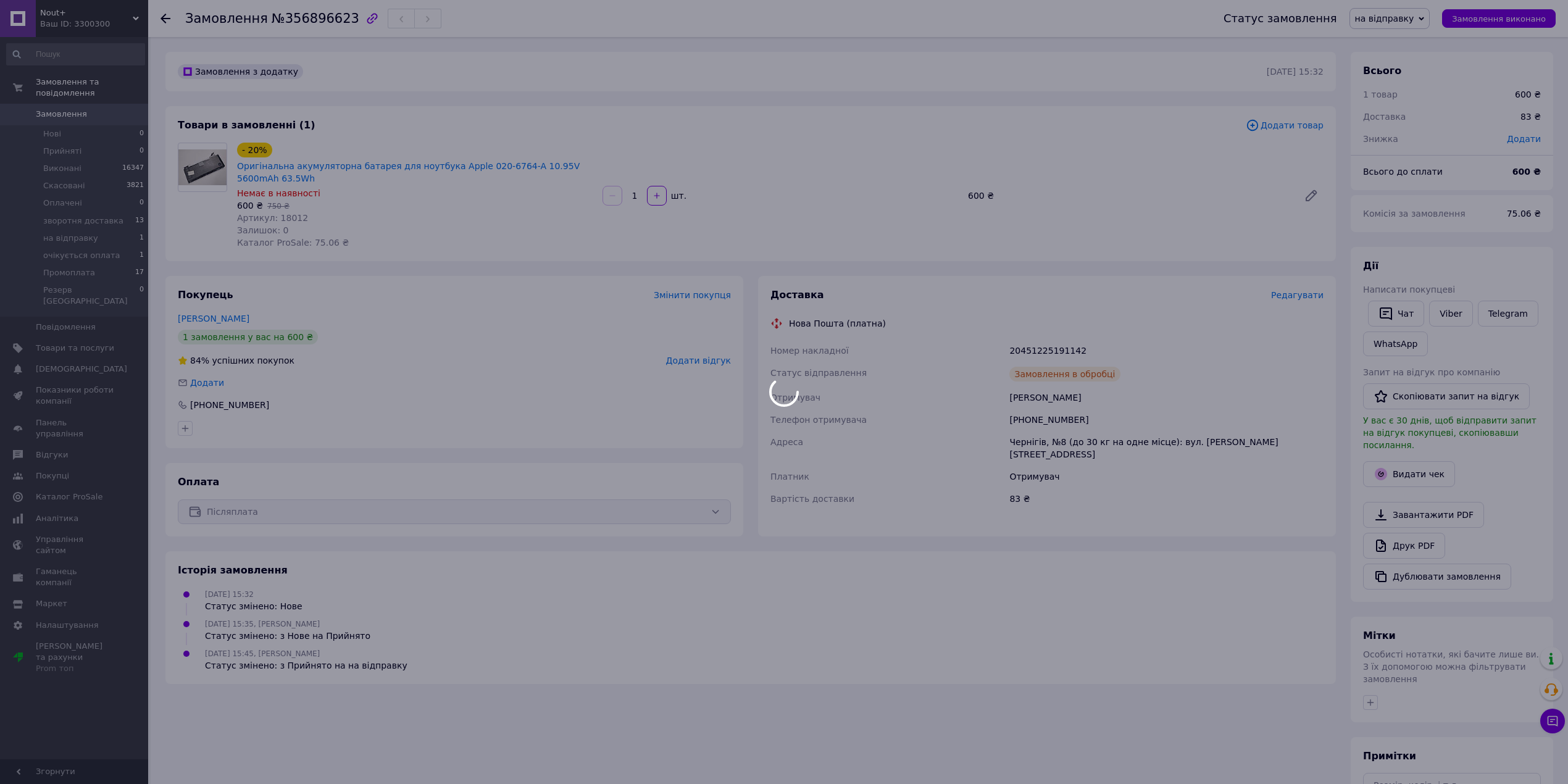
click at [1390, 20] on div at bounding box center [784, 392] width 1568 height 784
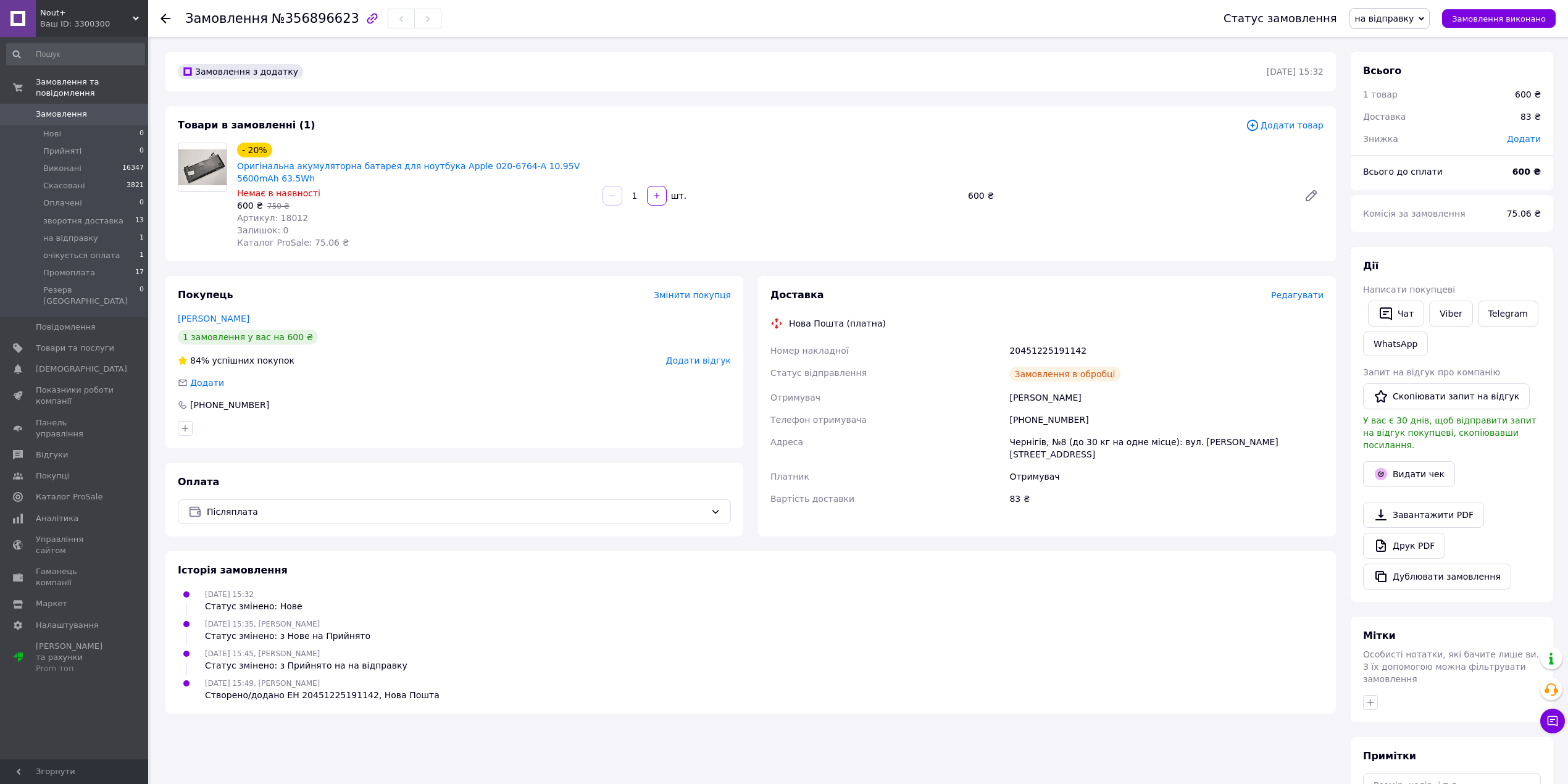
click at [1390, 20] on span "на відправку" at bounding box center [1384, 18] width 59 height 9
click at [1413, 117] on li "зворотня доставка" at bounding box center [1414, 118] width 128 height 19
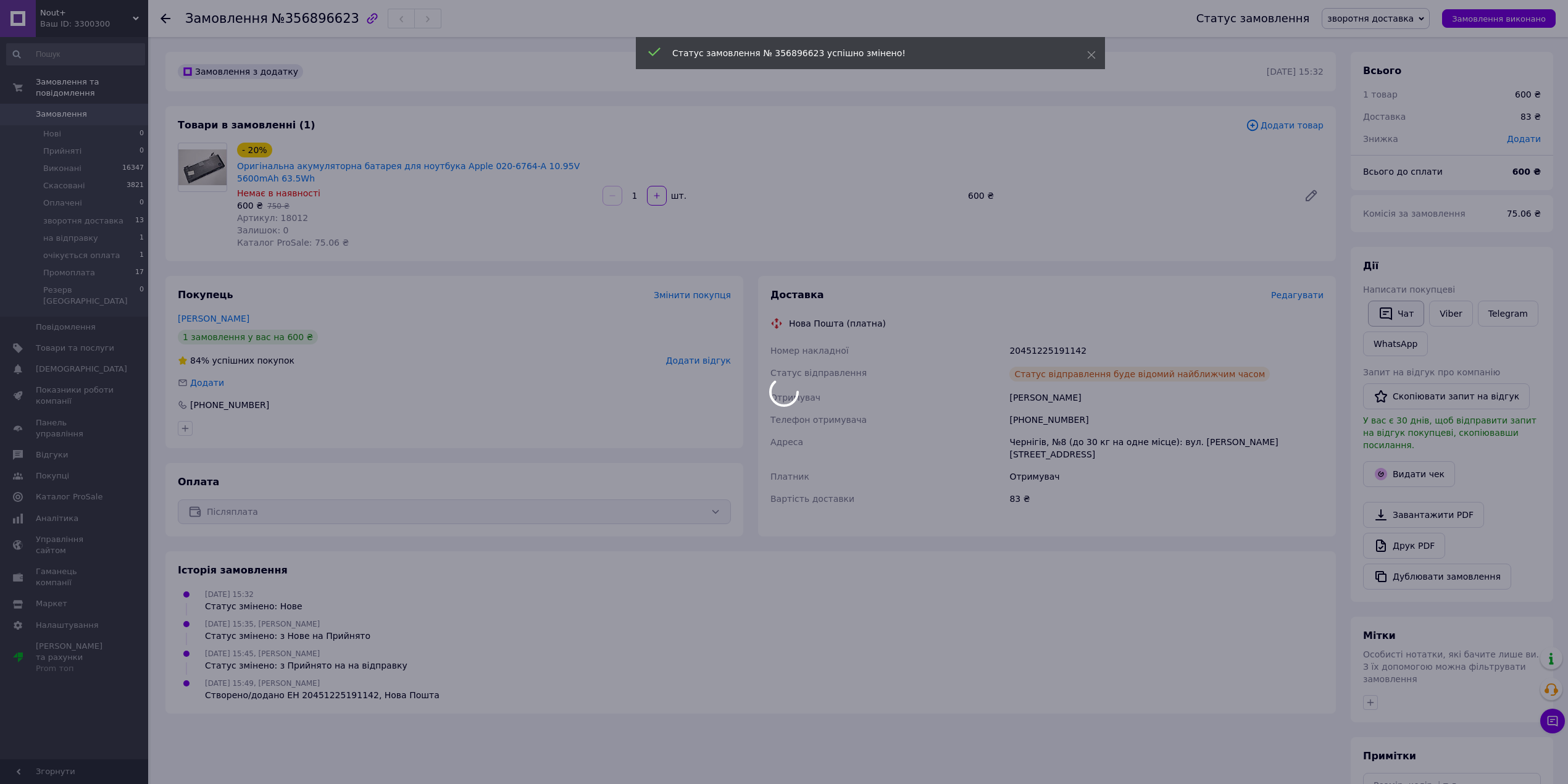
click at [1394, 317] on body "Nout+ Ваш ID: 3300300 Сайт Nout+ Кабінет покупця Перевірити стан системи Сторін…" at bounding box center [784, 458] width 1568 height 916
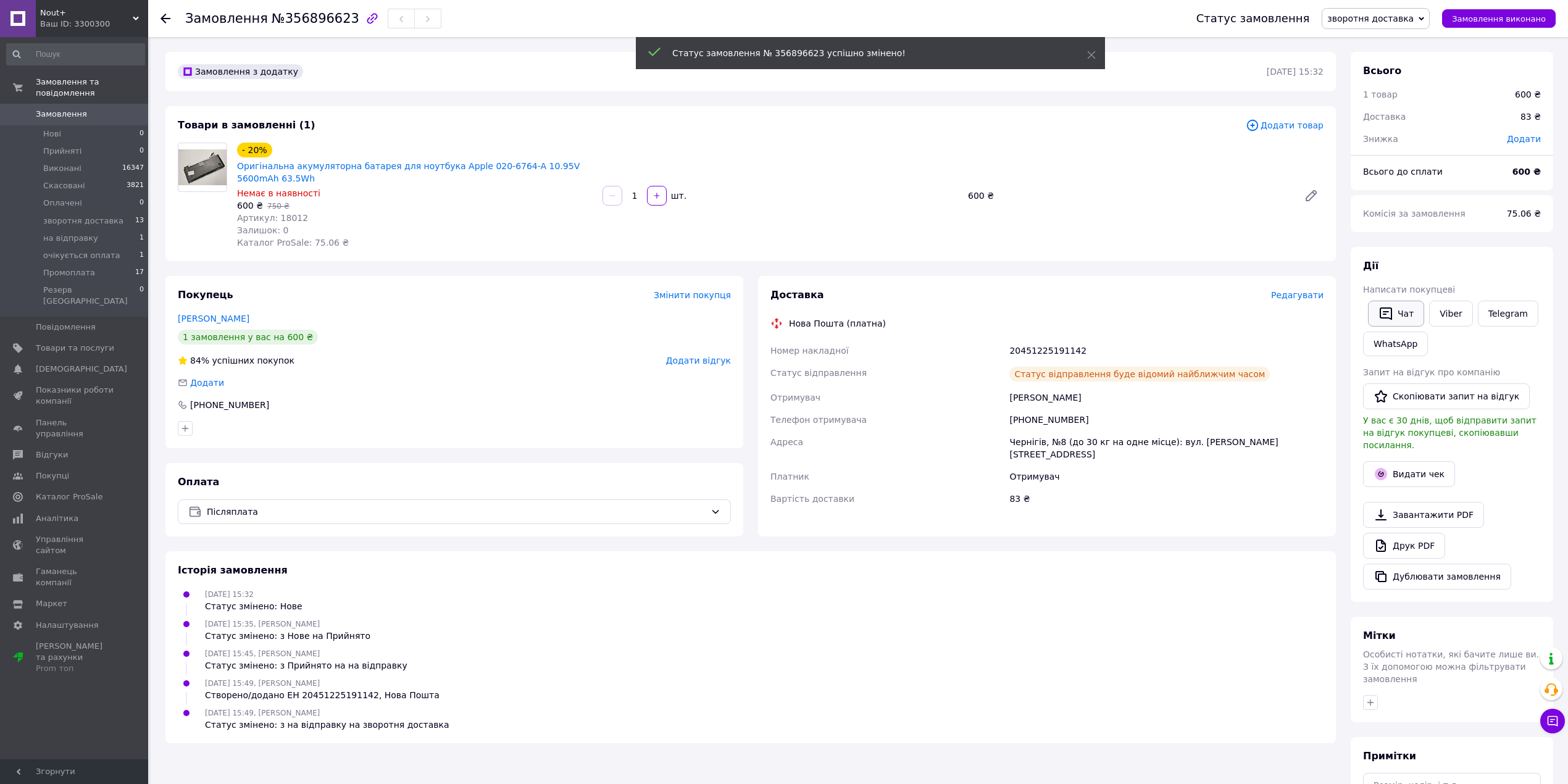
click at [1391, 317] on icon "button" at bounding box center [1385, 314] width 12 height 13
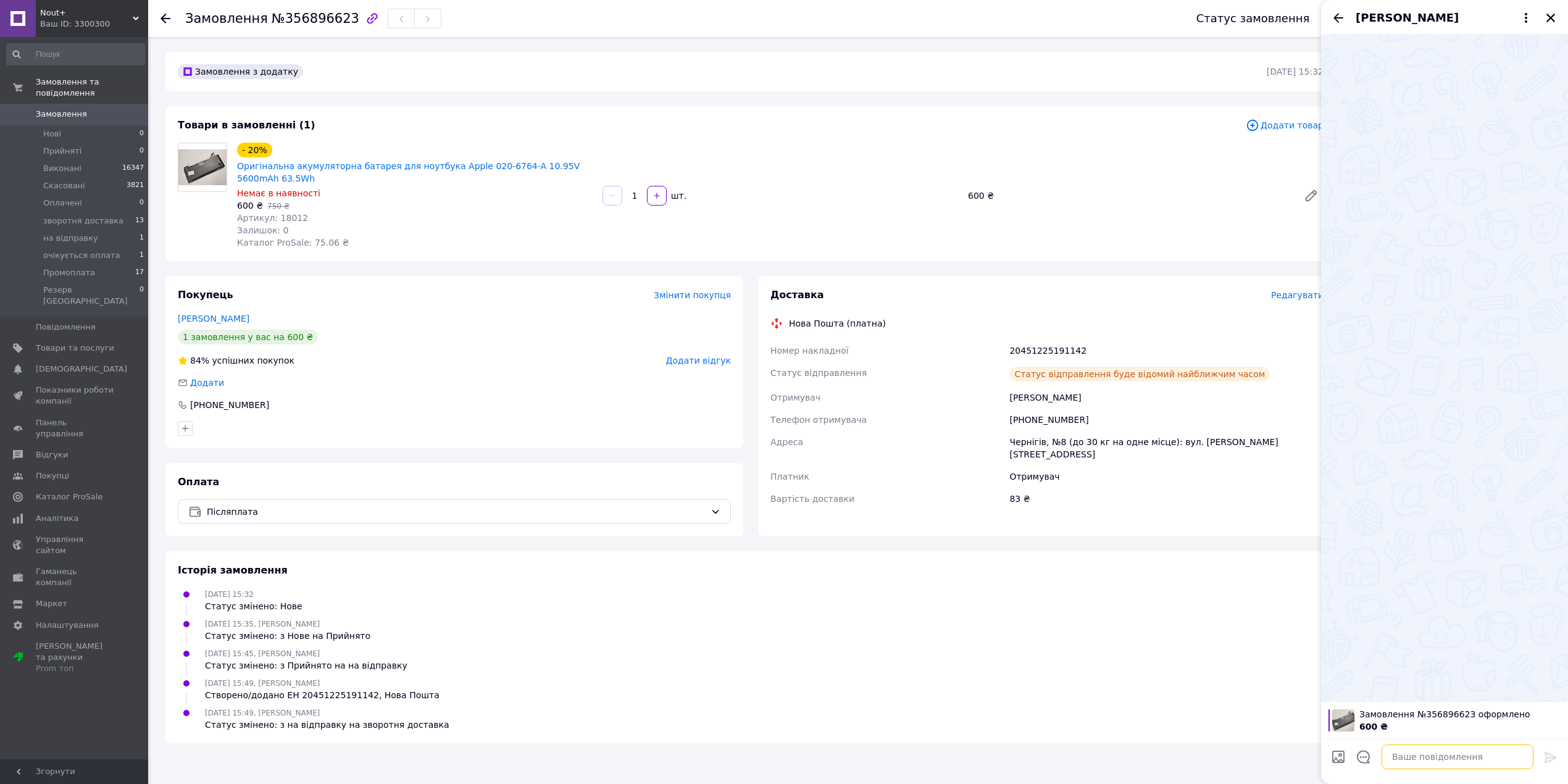
click at [1429, 759] on textarea at bounding box center [1457, 757] width 152 height 24
paste textarea "Ваше замовлення опрацьоване та буде відправлено сьогодні, номер ттн для відстеж…"
type textarea "Ваше замовлення опрацьоване та буде відправлено сьогодні, номер ттн для відстеж…"
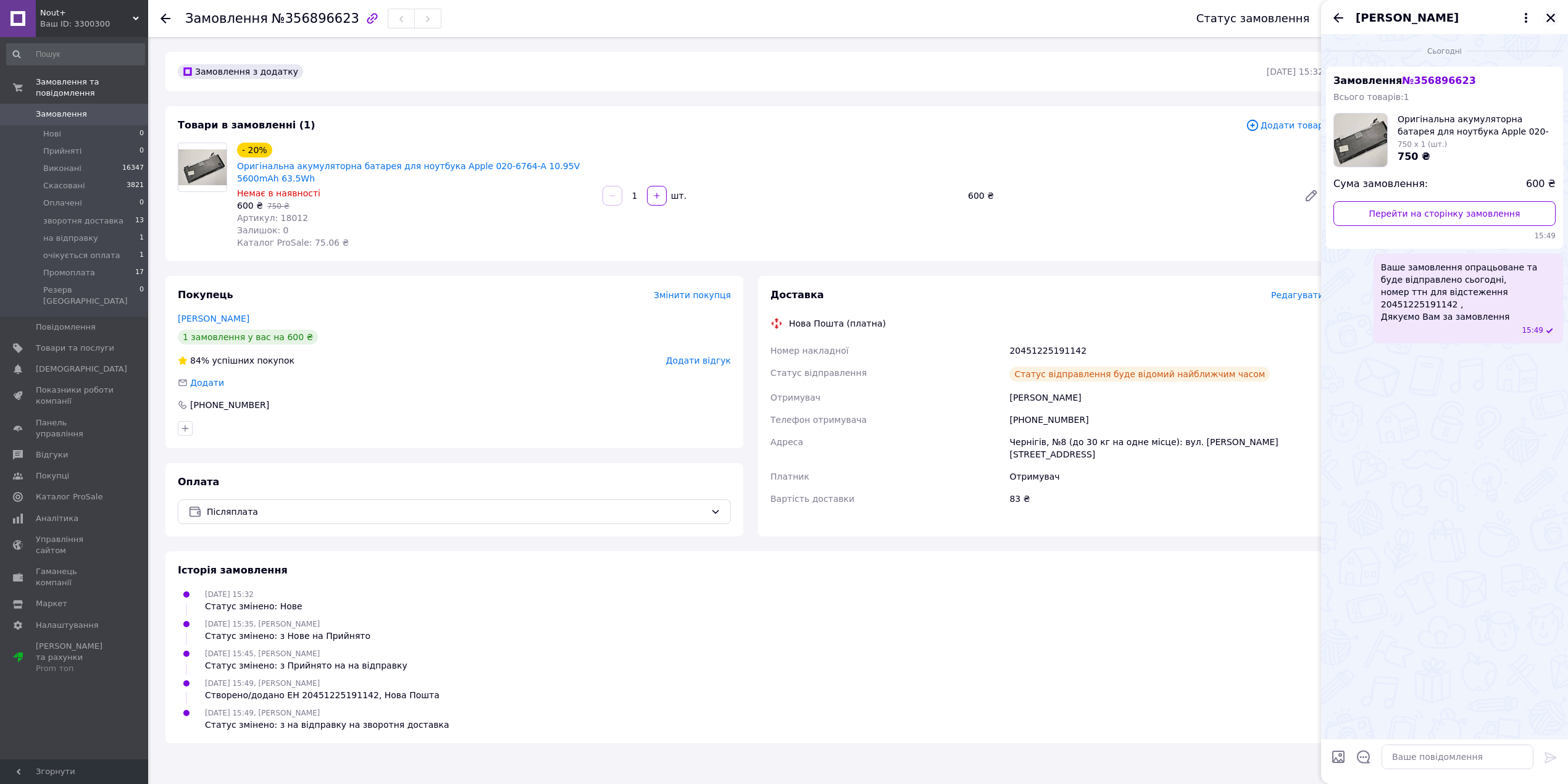
click at [1553, 17] on icon "Закрити" at bounding box center [1551, 18] width 11 height 11
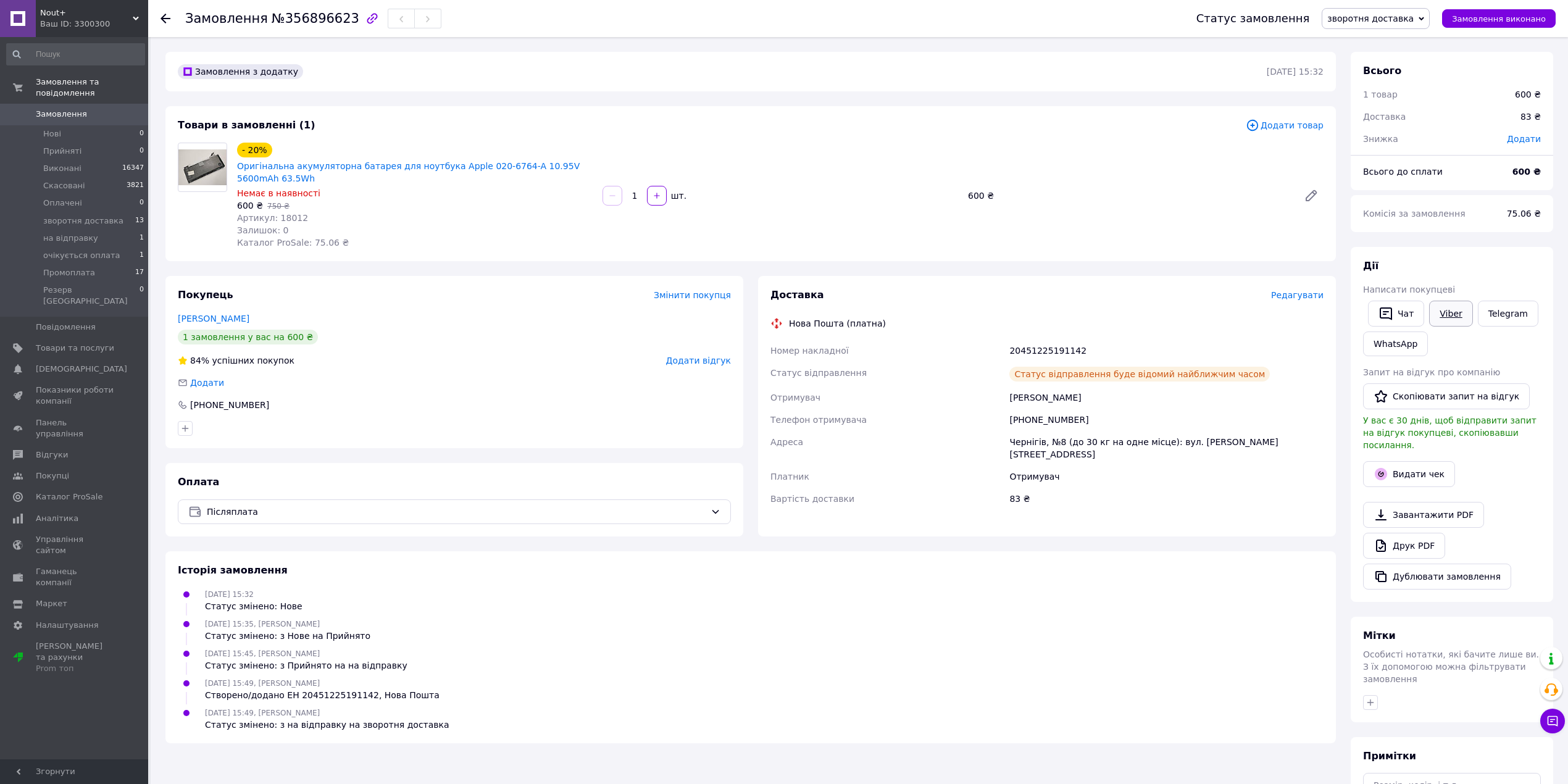
click at [1443, 314] on link "Viber" at bounding box center [1451, 314] width 43 height 26
click at [286, 218] on span "Артикул: 18012" at bounding box center [272, 218] width 71 height 9
copy span "18012"
click at [164, 16] on icon at bounding box center [165, 18] width 9 height 9
